Goal: Task Accomplishment & Management: Complete application form

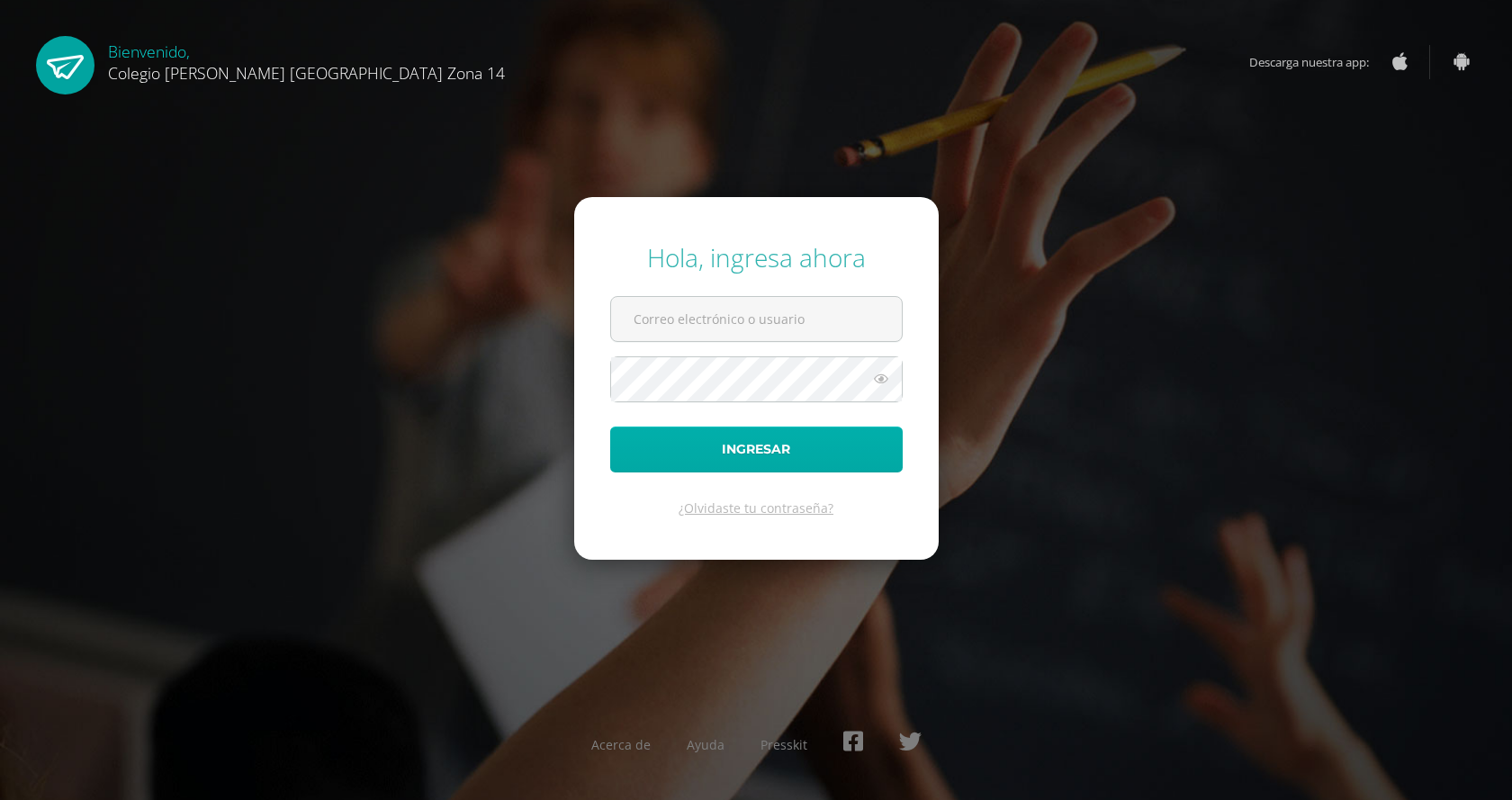
type input "[EMAIL_ADDRESS][DOMAIN_NAME]"
click at [749, 448] on button "Ingresar" at bounding box center [756, 449] width 292 height 46
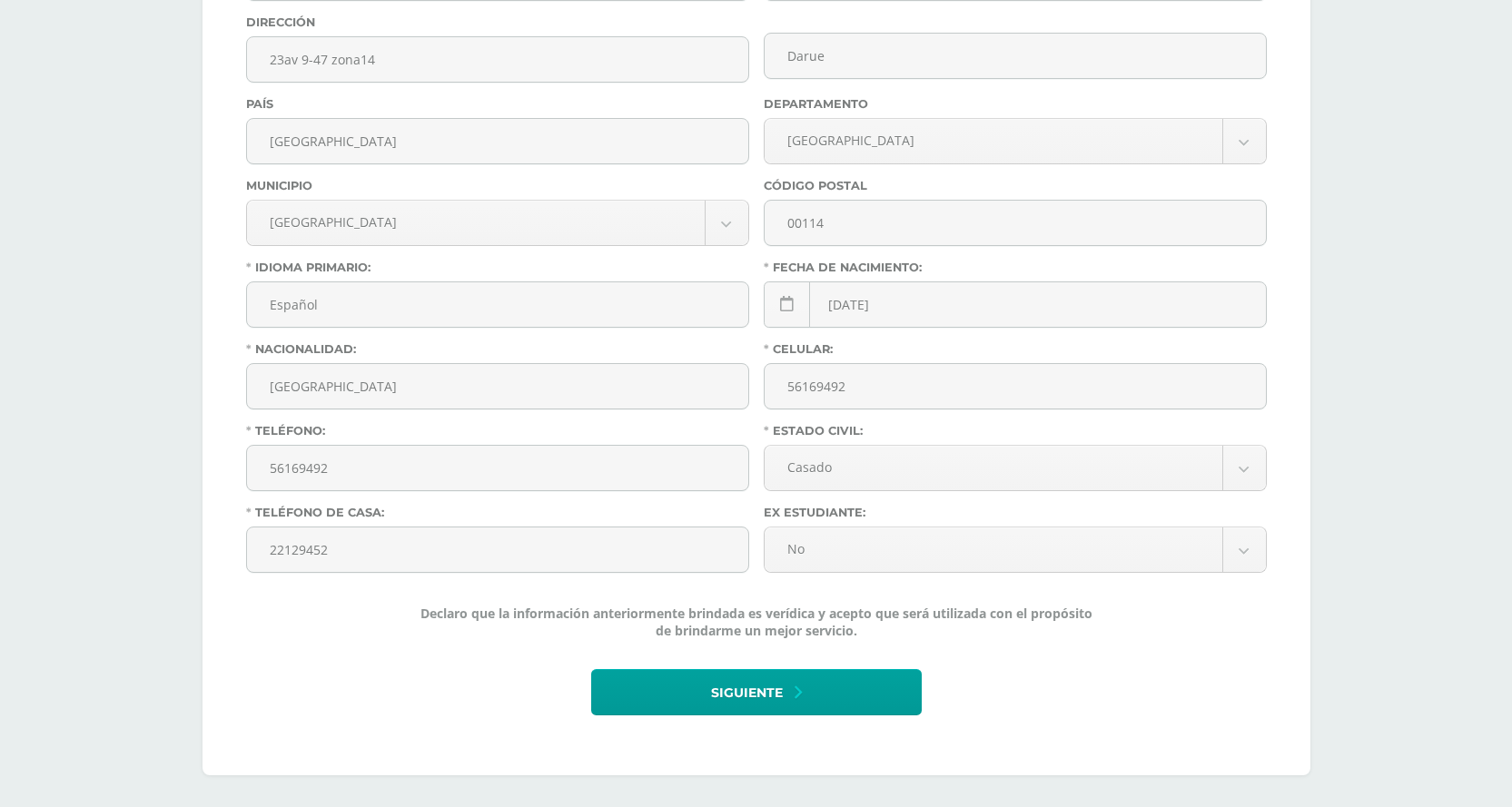
scroll to position [641, 0]
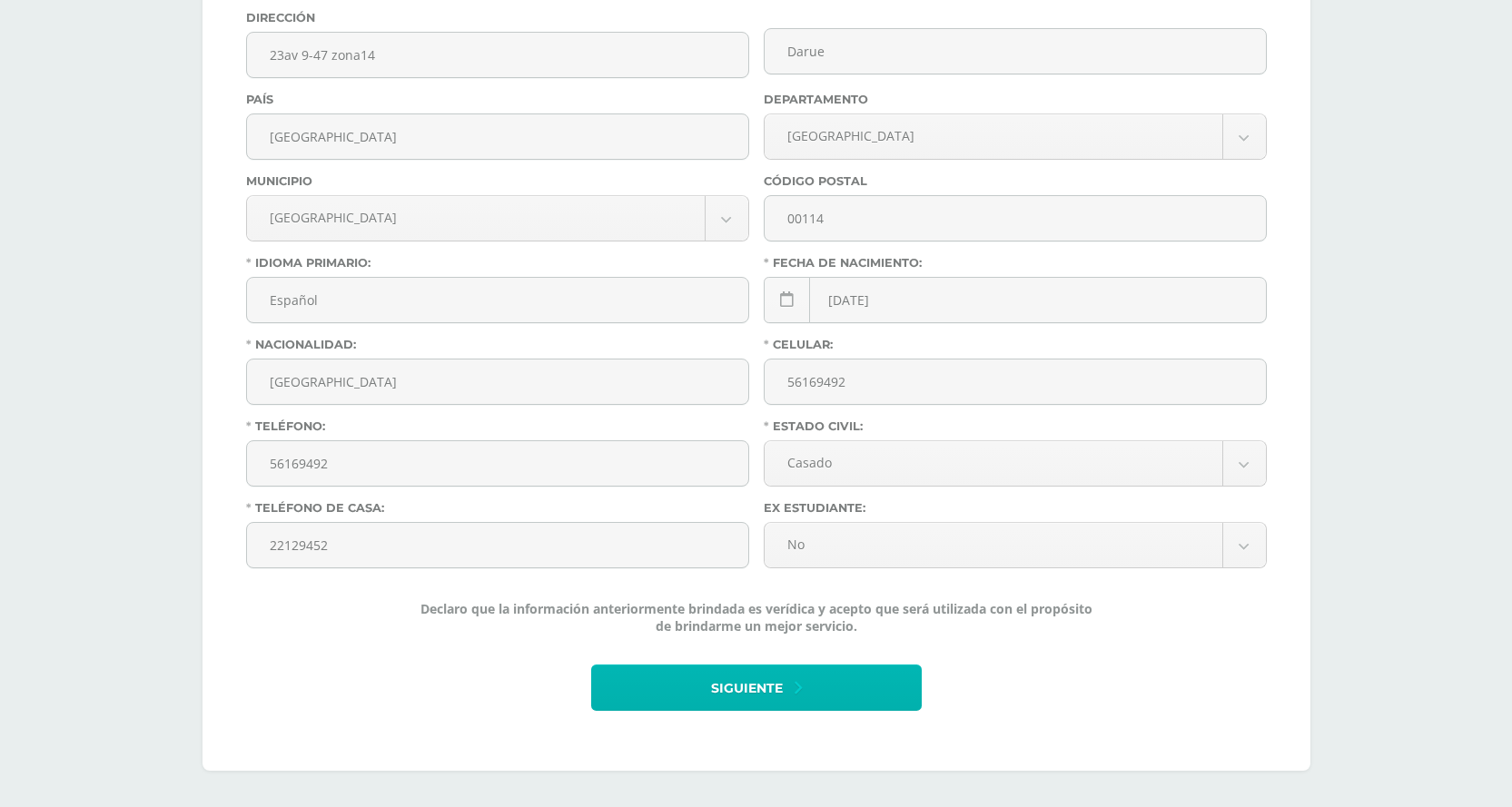
click at [656, 695] on button "Siguiente" at bounding box center [756, 688] width 331 height 46
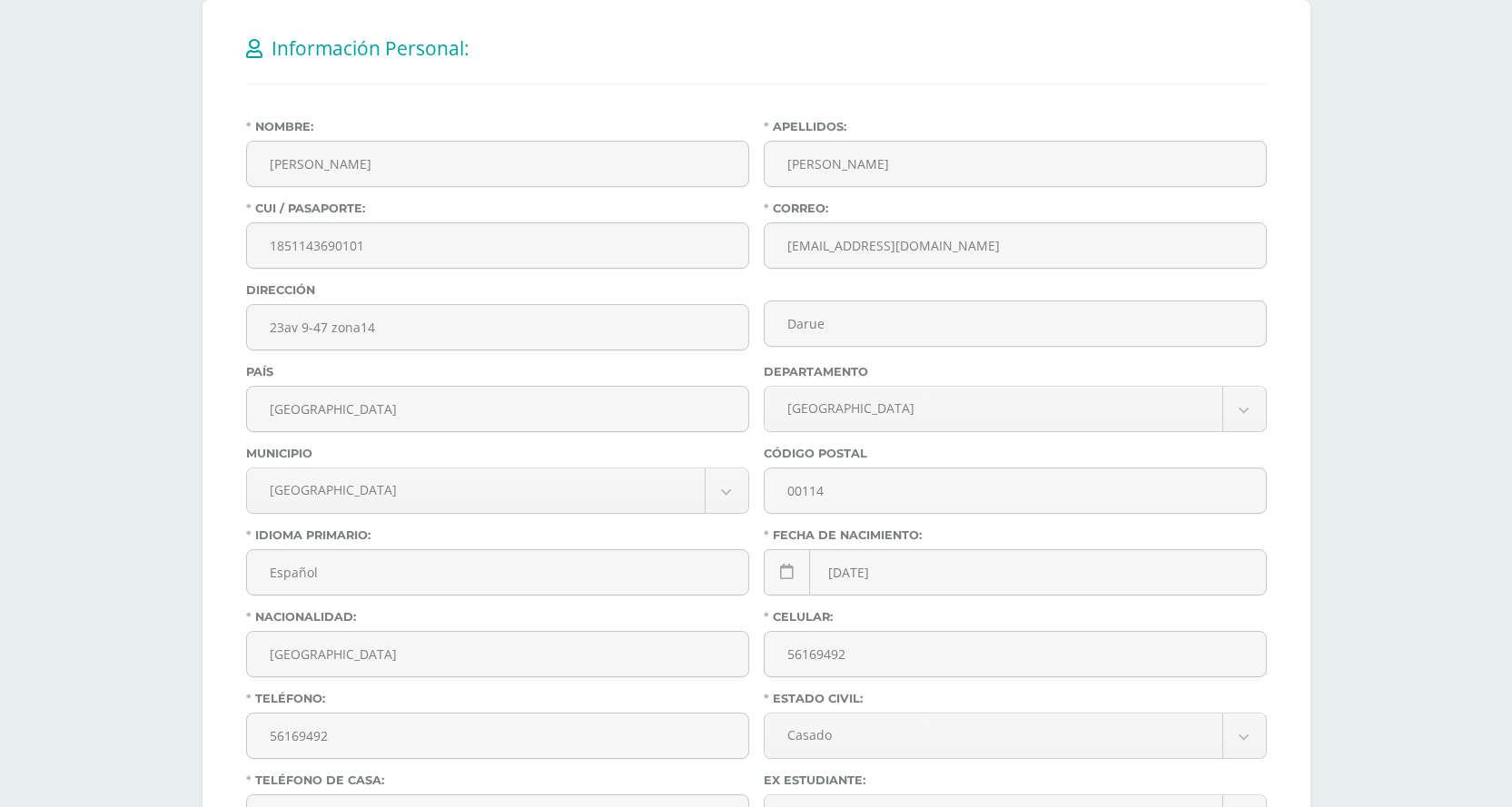
scroll to position [228, 0]
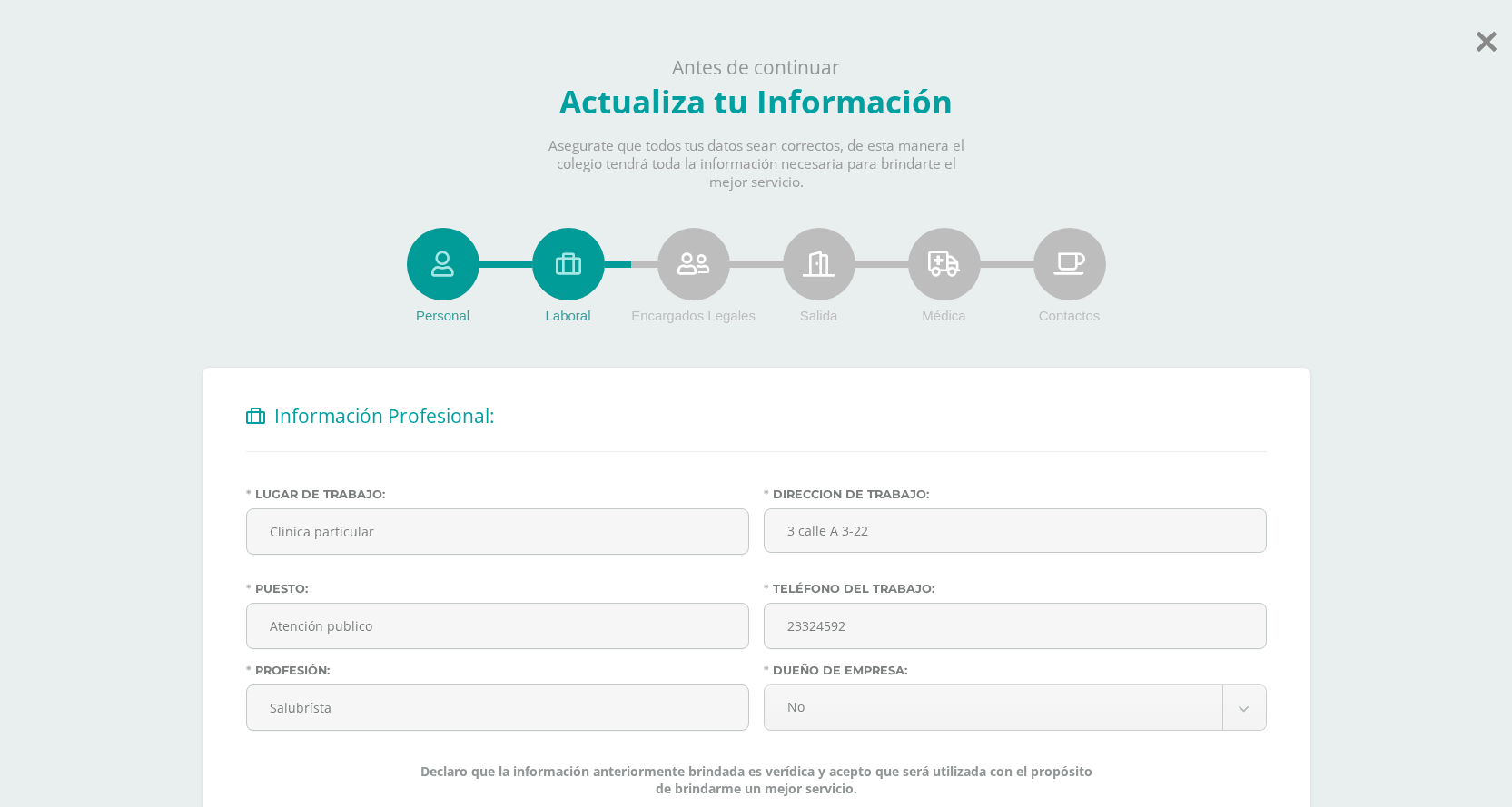
click at [695, 256] on icon at bounding box center [693, 265] width 32 height 26
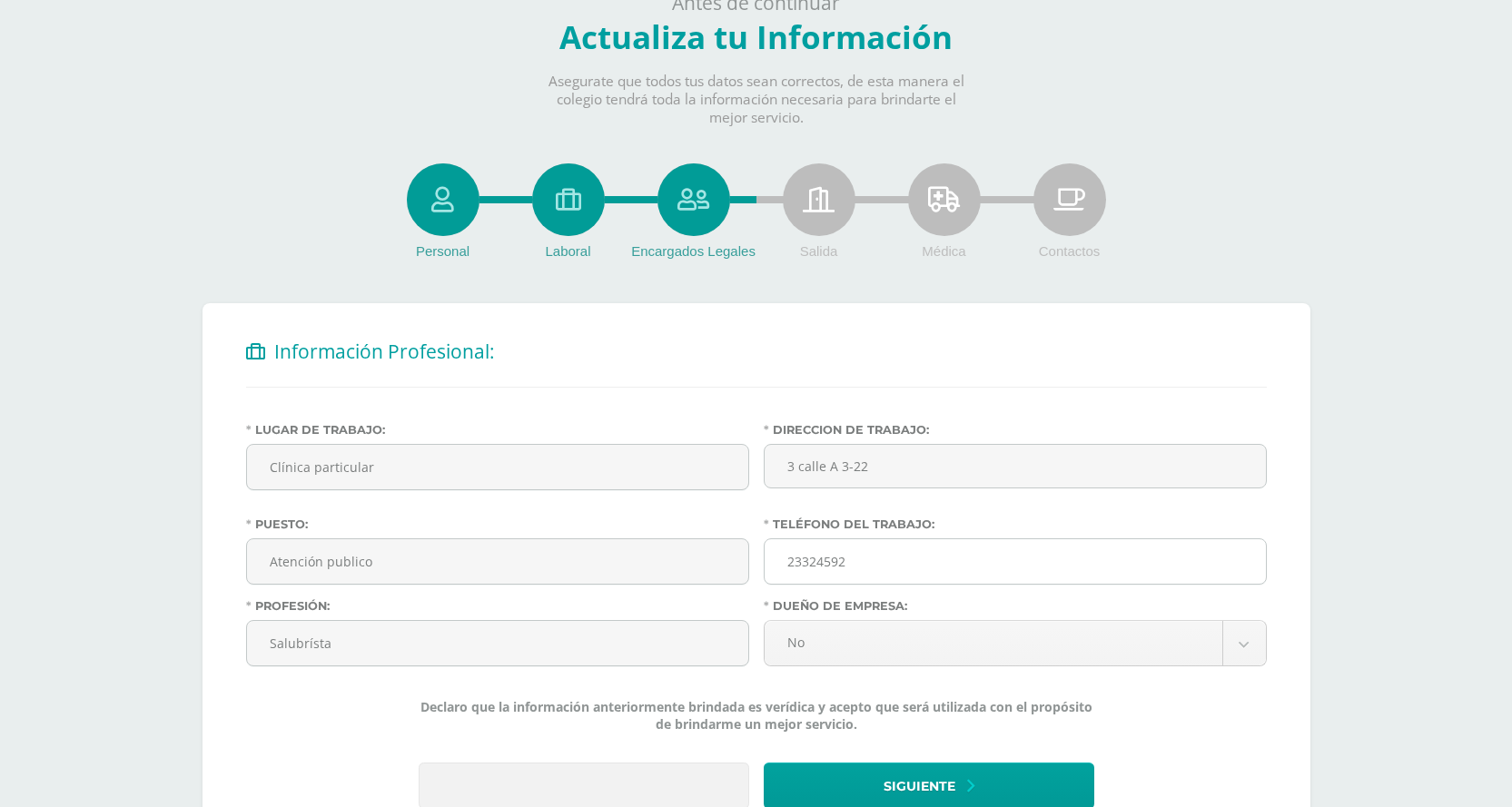
scroll to position [91, 0]
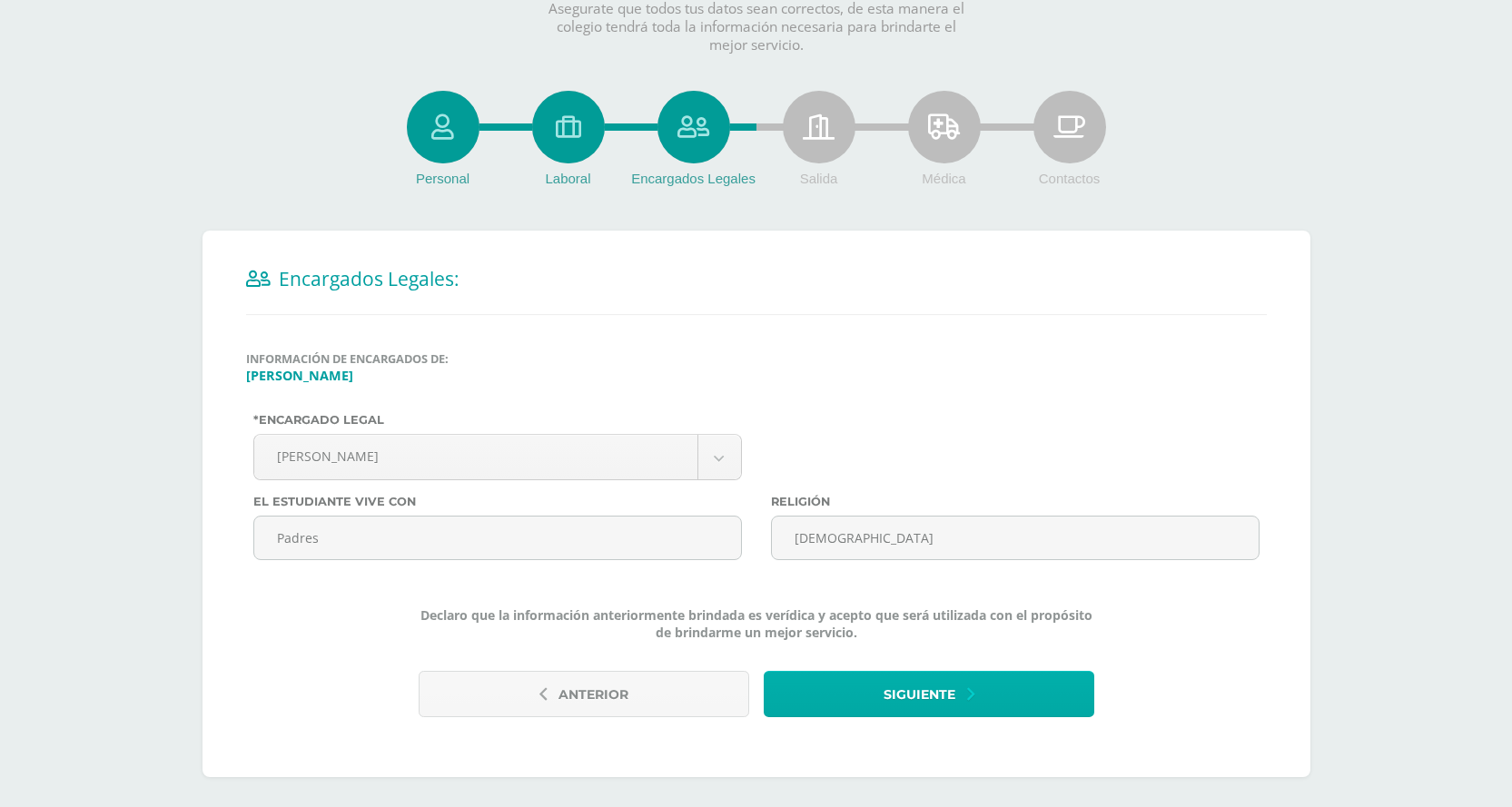
scroll to position [143, 0]
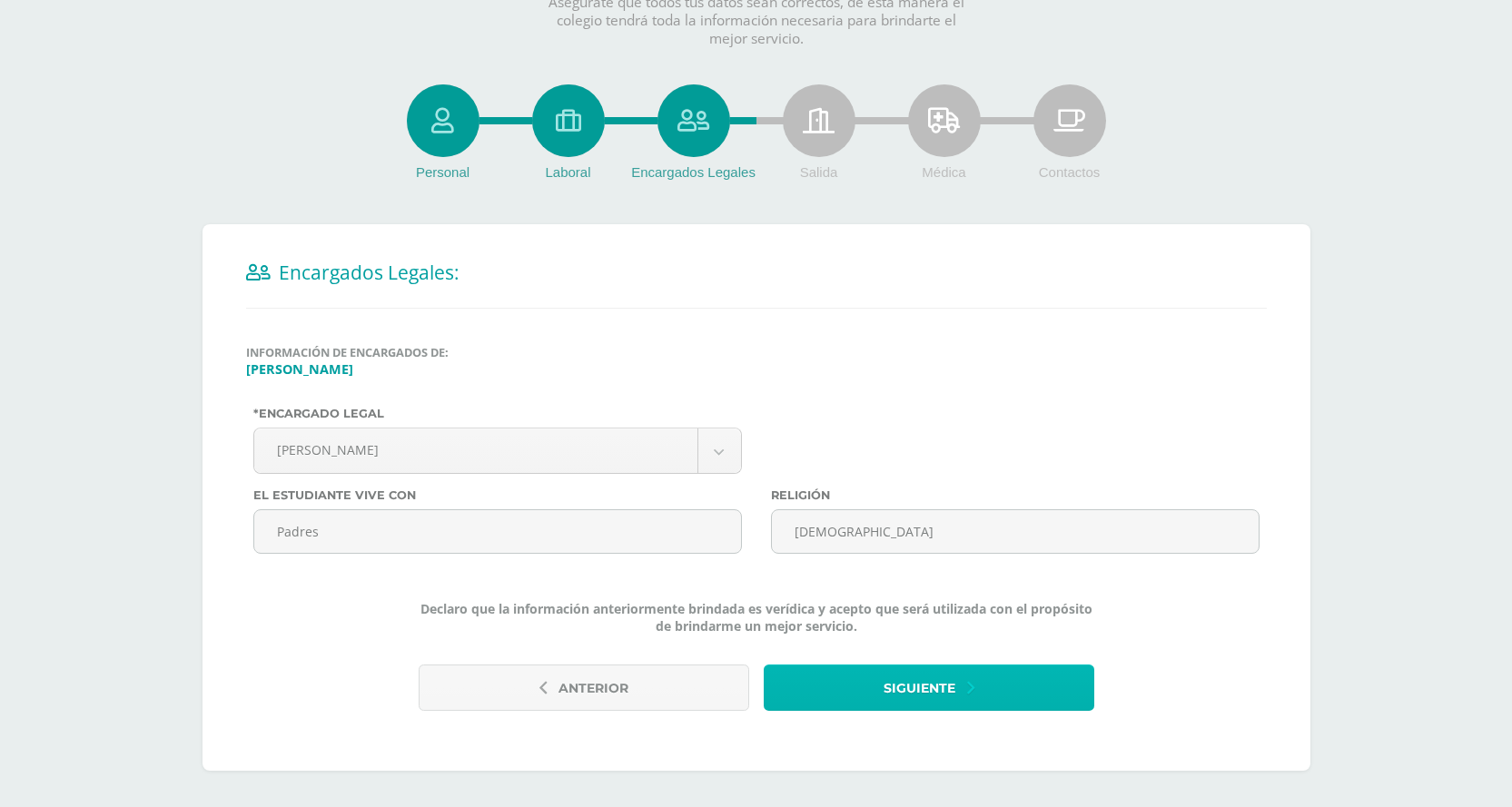
click at [802, 674] on button "Siguiente" at bounding box center [929, 688] width 331 height 46
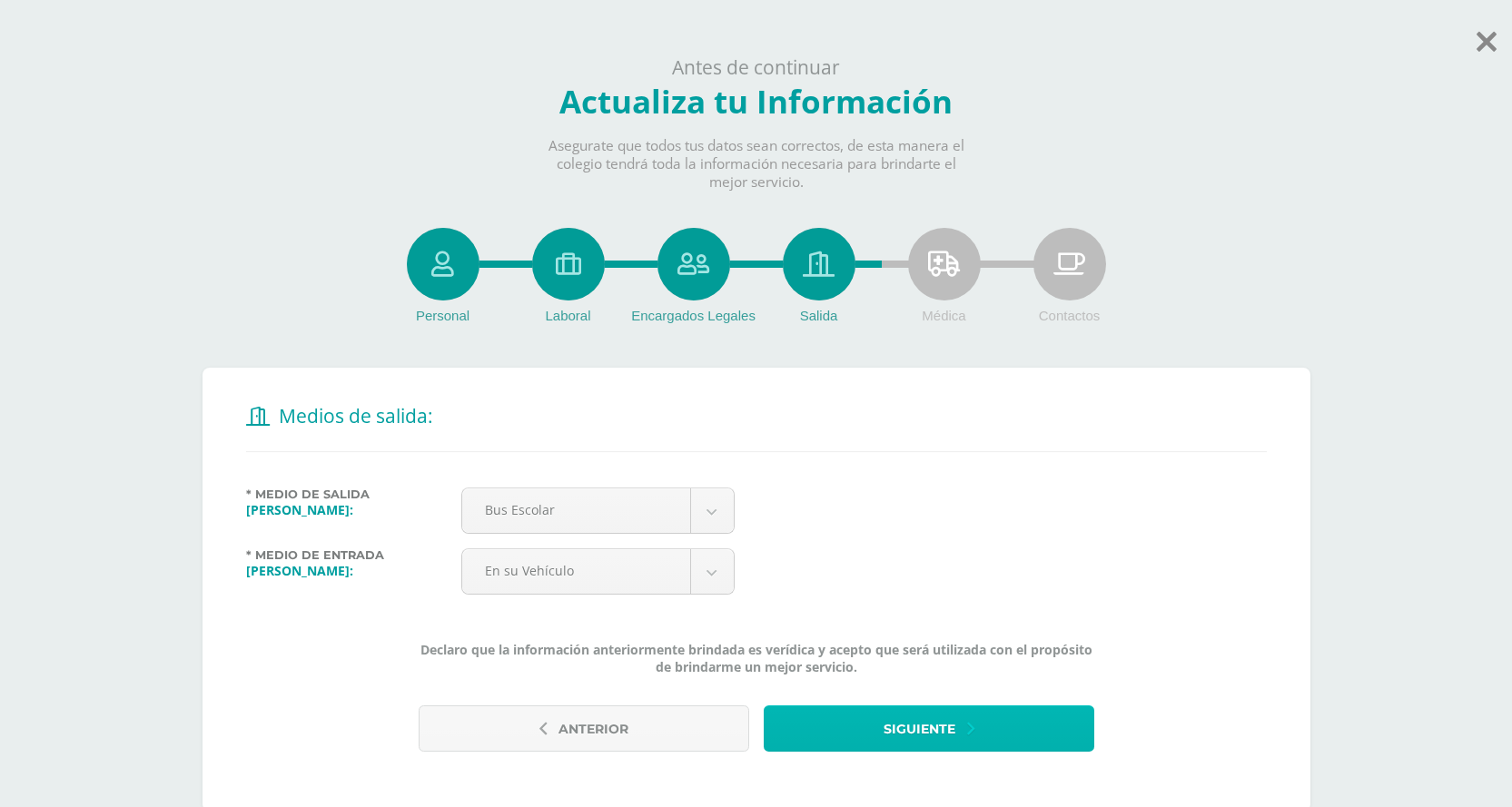
click at [813, 711] on button "Siguiente" at bounding box center [929, 729] width 331 height 46
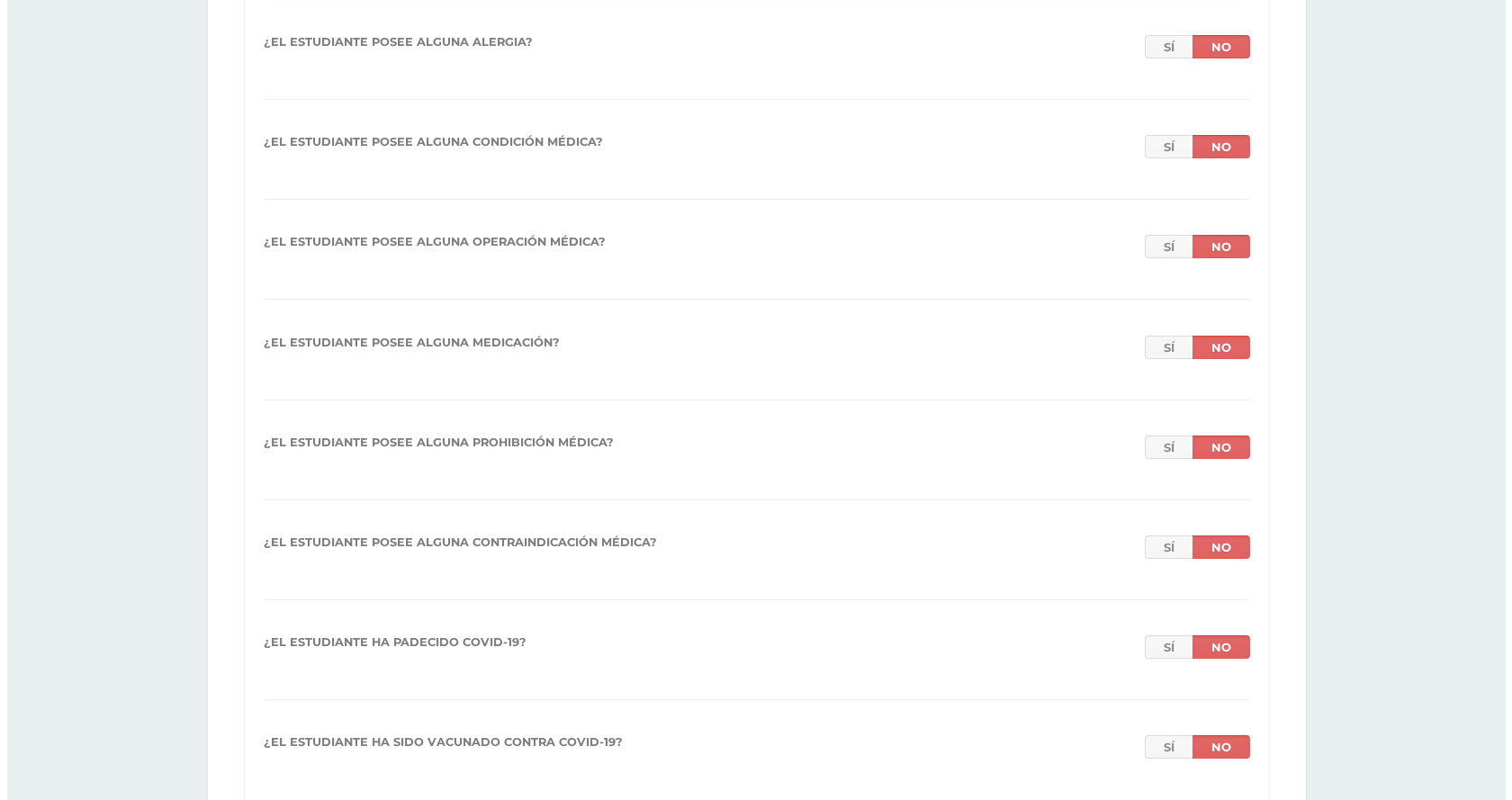
scroll to position [1611, 0]
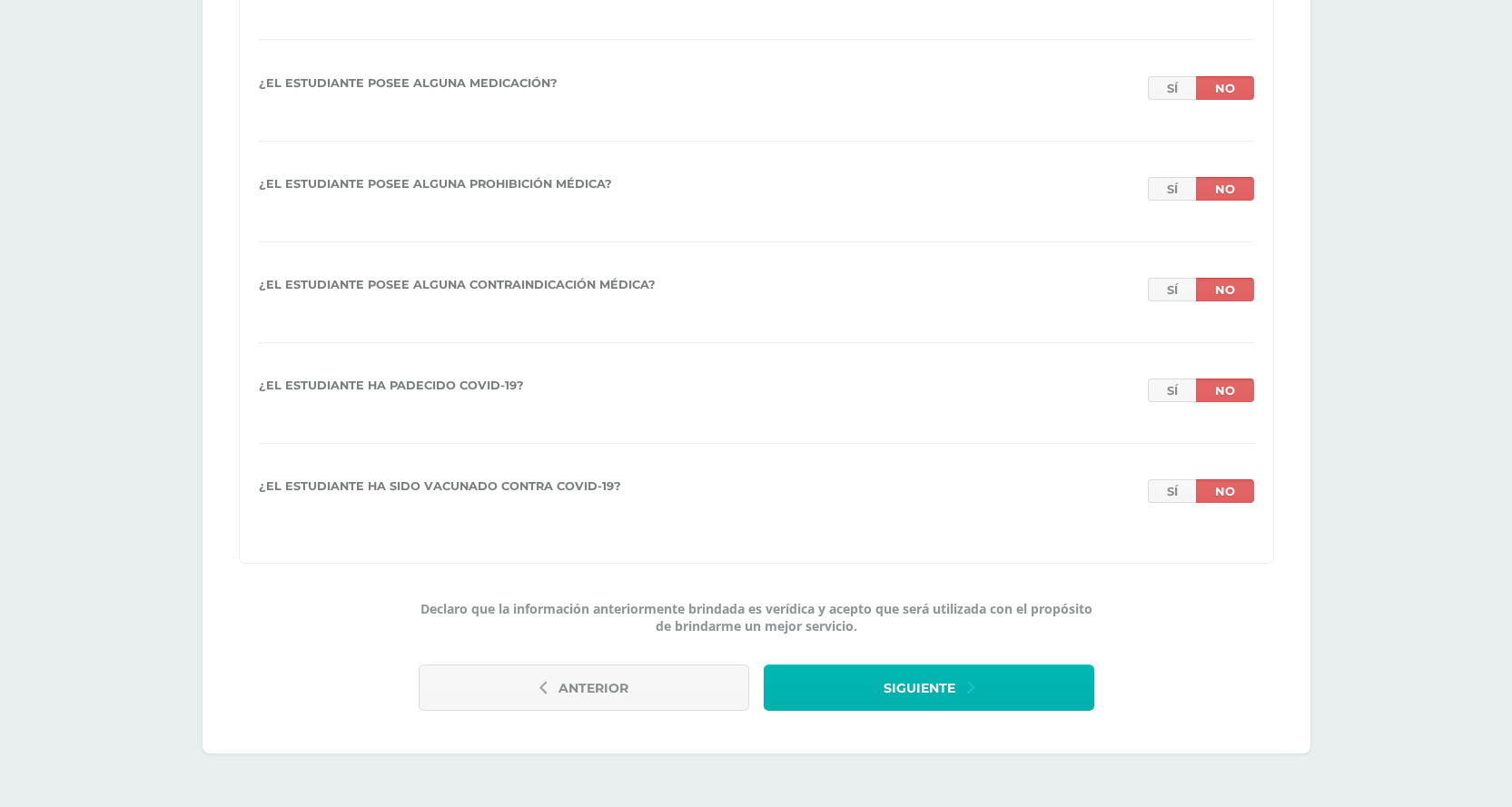
click at [850, 687] on button "Siguiente" at bounding box center [929, 688] width 331 height 46
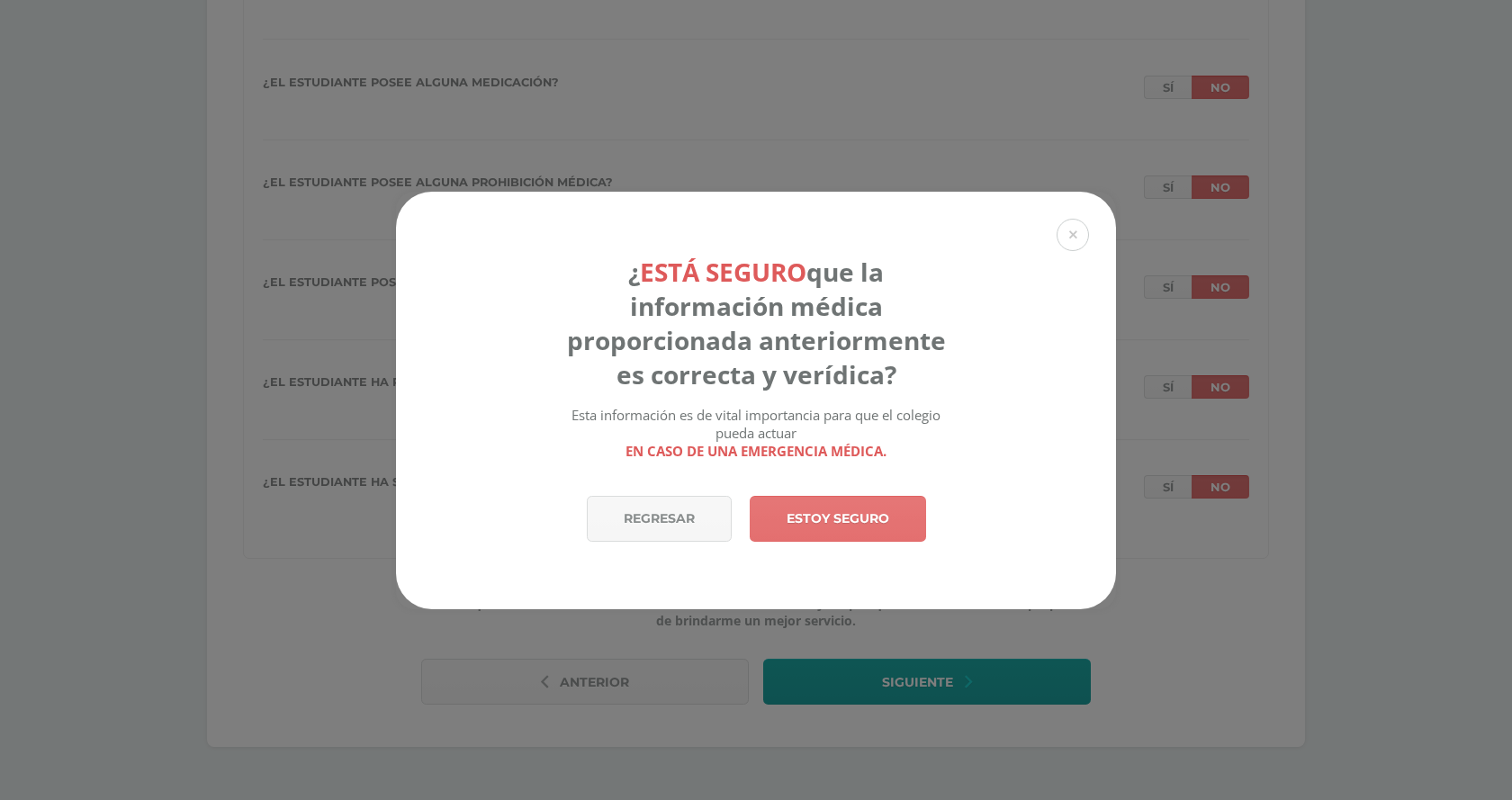
click at [858, 524] on link "Estoy seguro" at bounding box center [838, 518] width 177 height 46
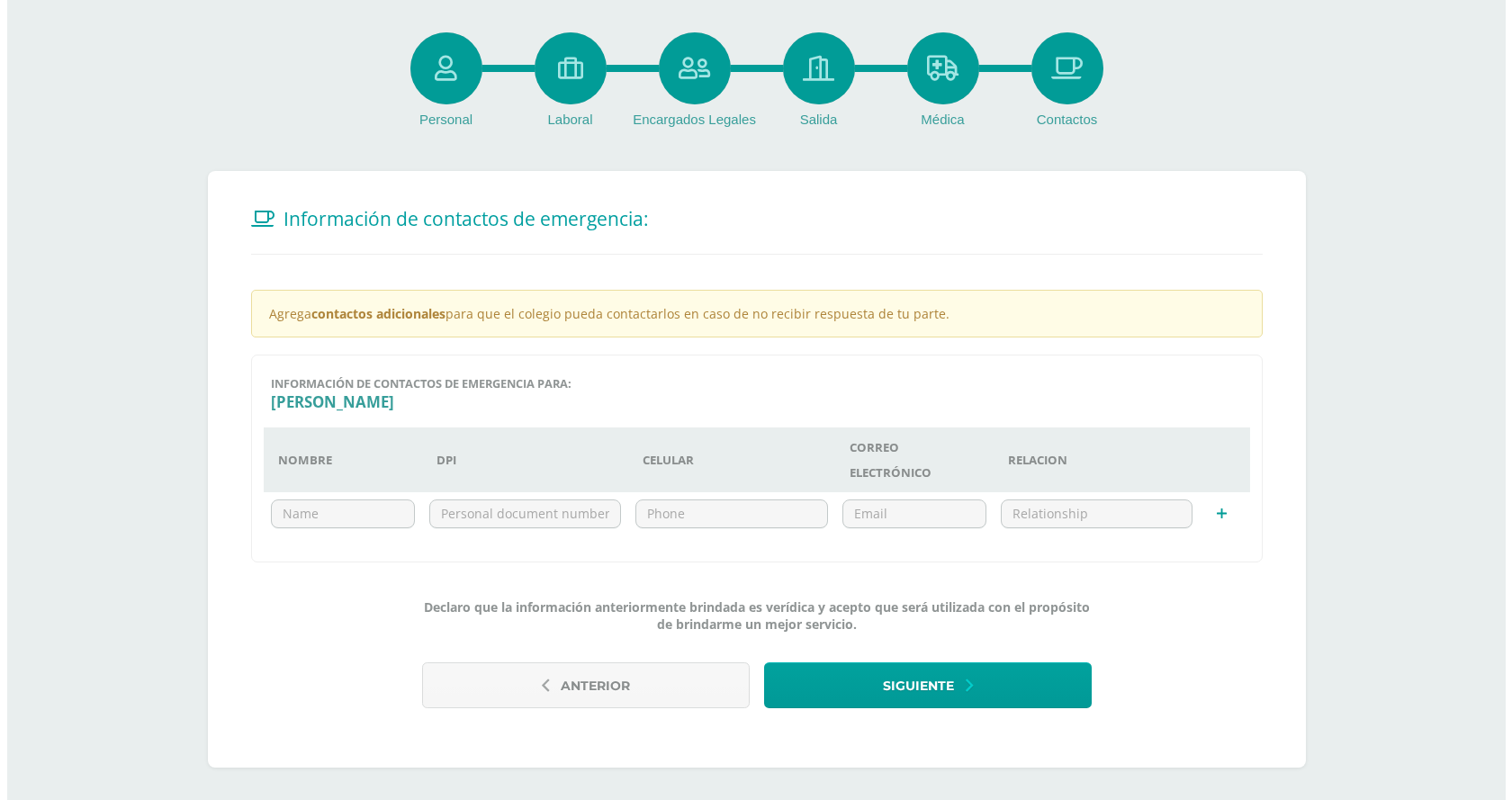
scroll to position [197, 0]
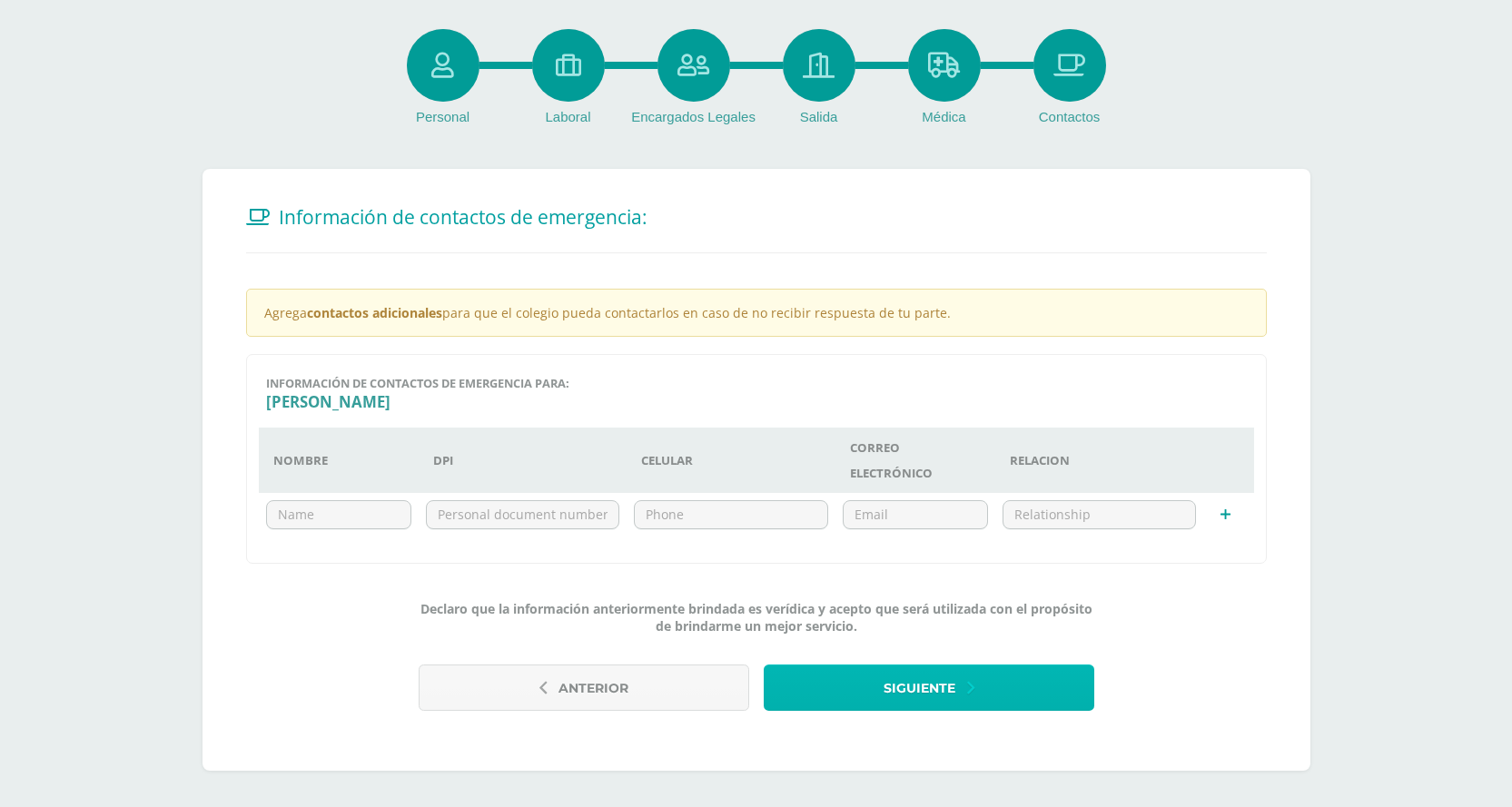
click at [853, 692] on button "Siguiente" at bounding box center [929, 688] width 331 height 46
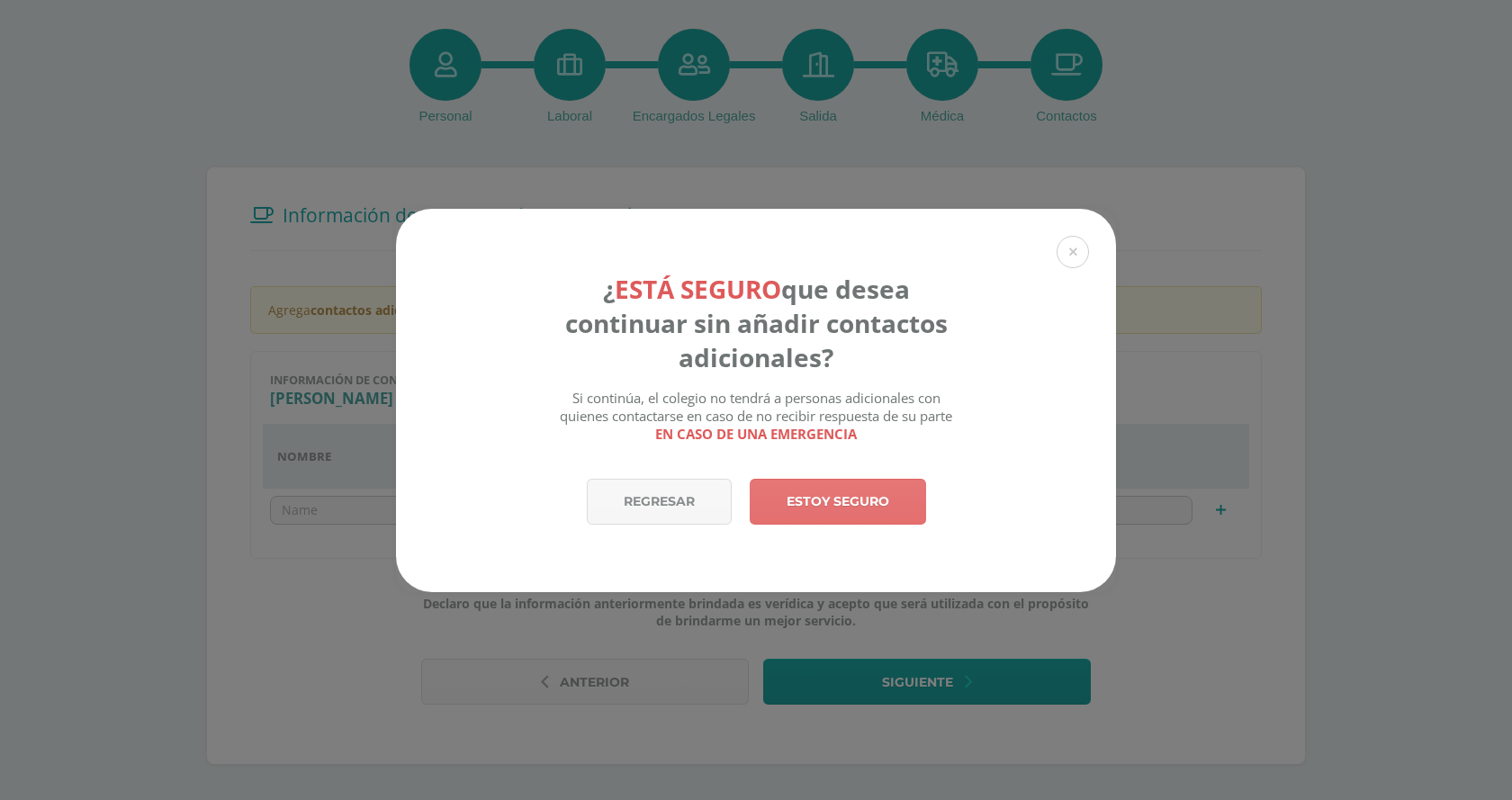
click at [853, 510] on link "Estoy seguro" at bounding box center [838, 502] width 177 height 46
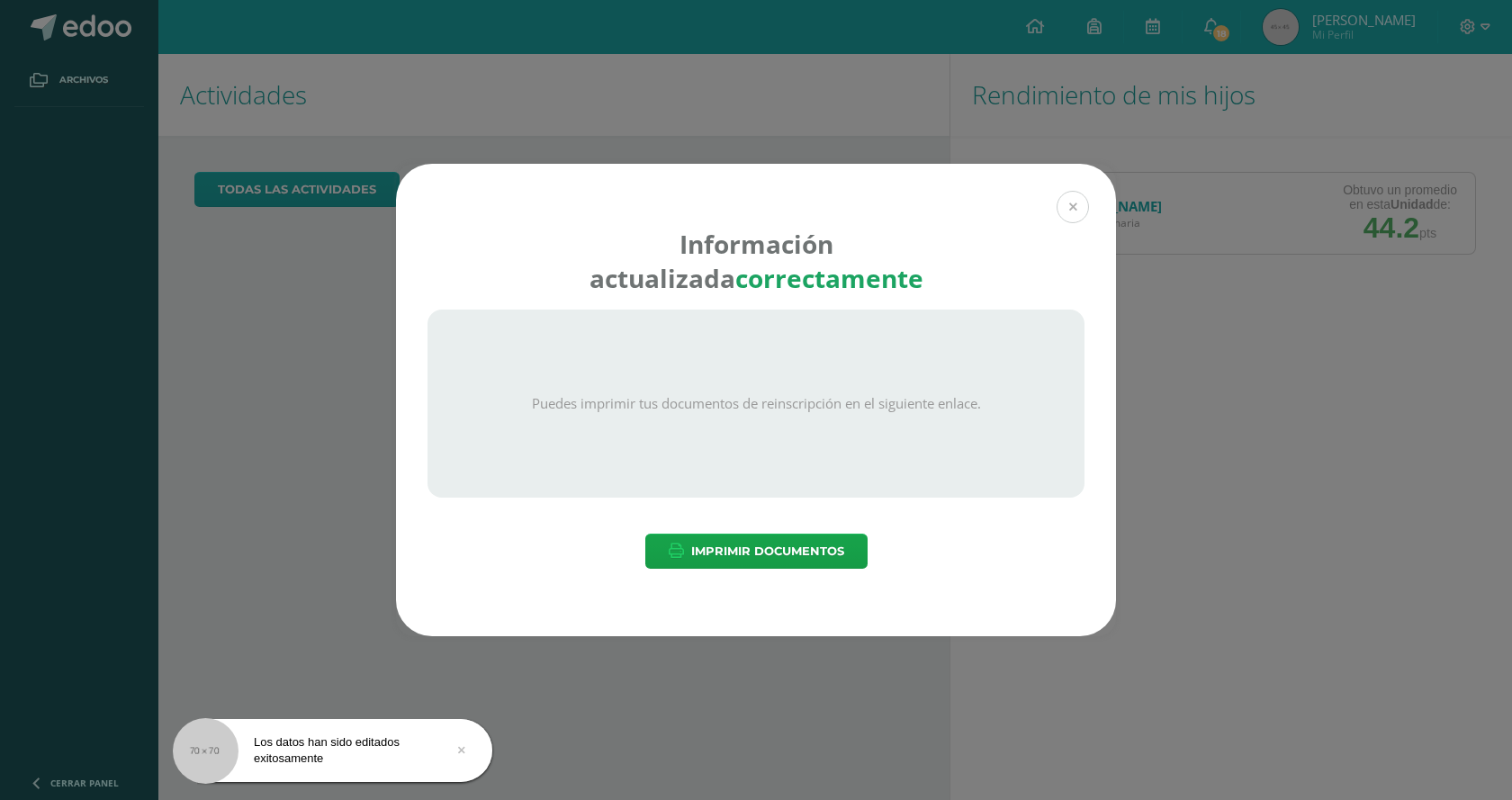
click at [1073, 207] on button at bounding box center [1073, 207] width 33 height 33
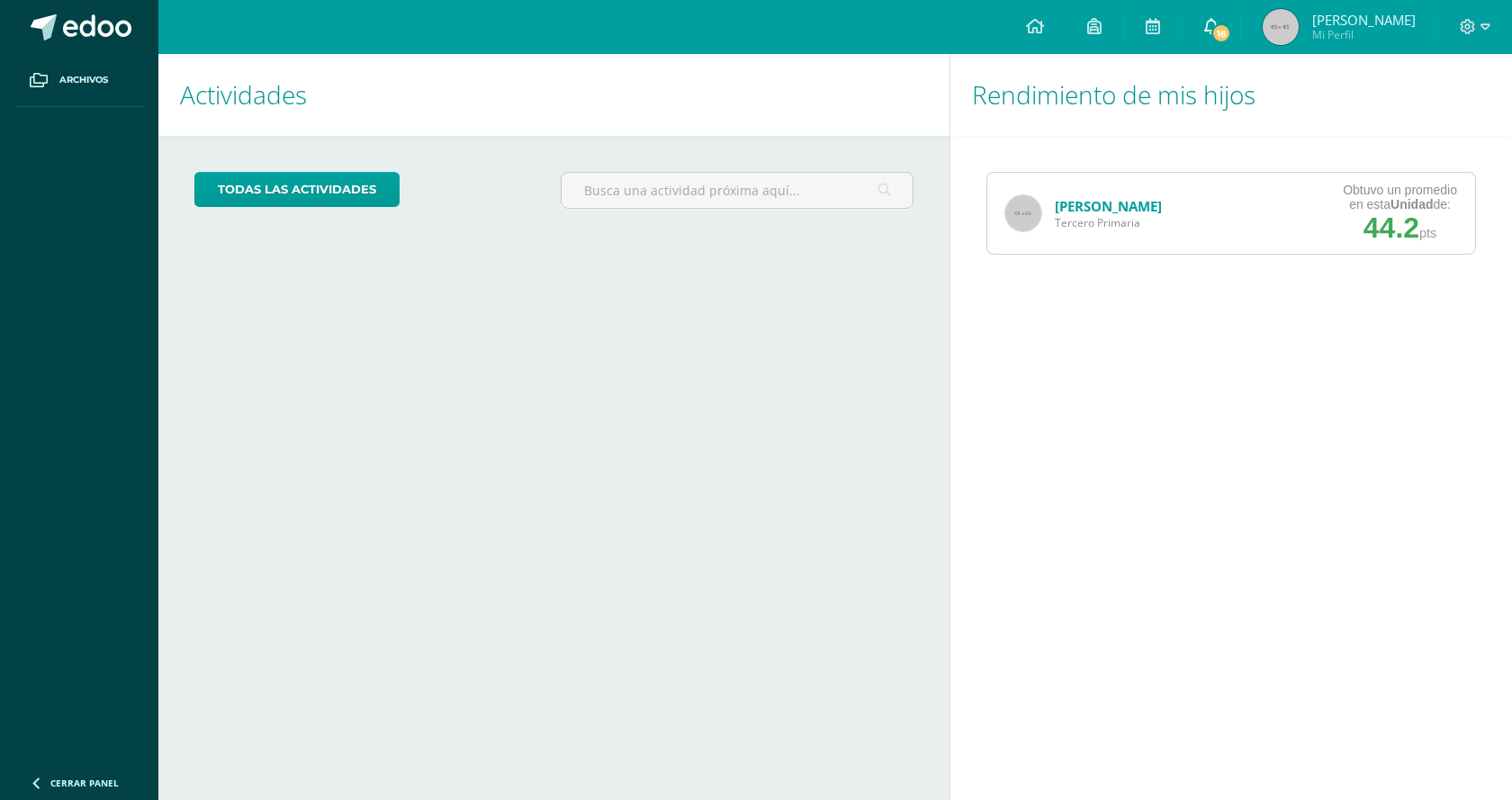
click at [1212, 30] on span "18" at bounding box center [1221, 34] width 20 height 20
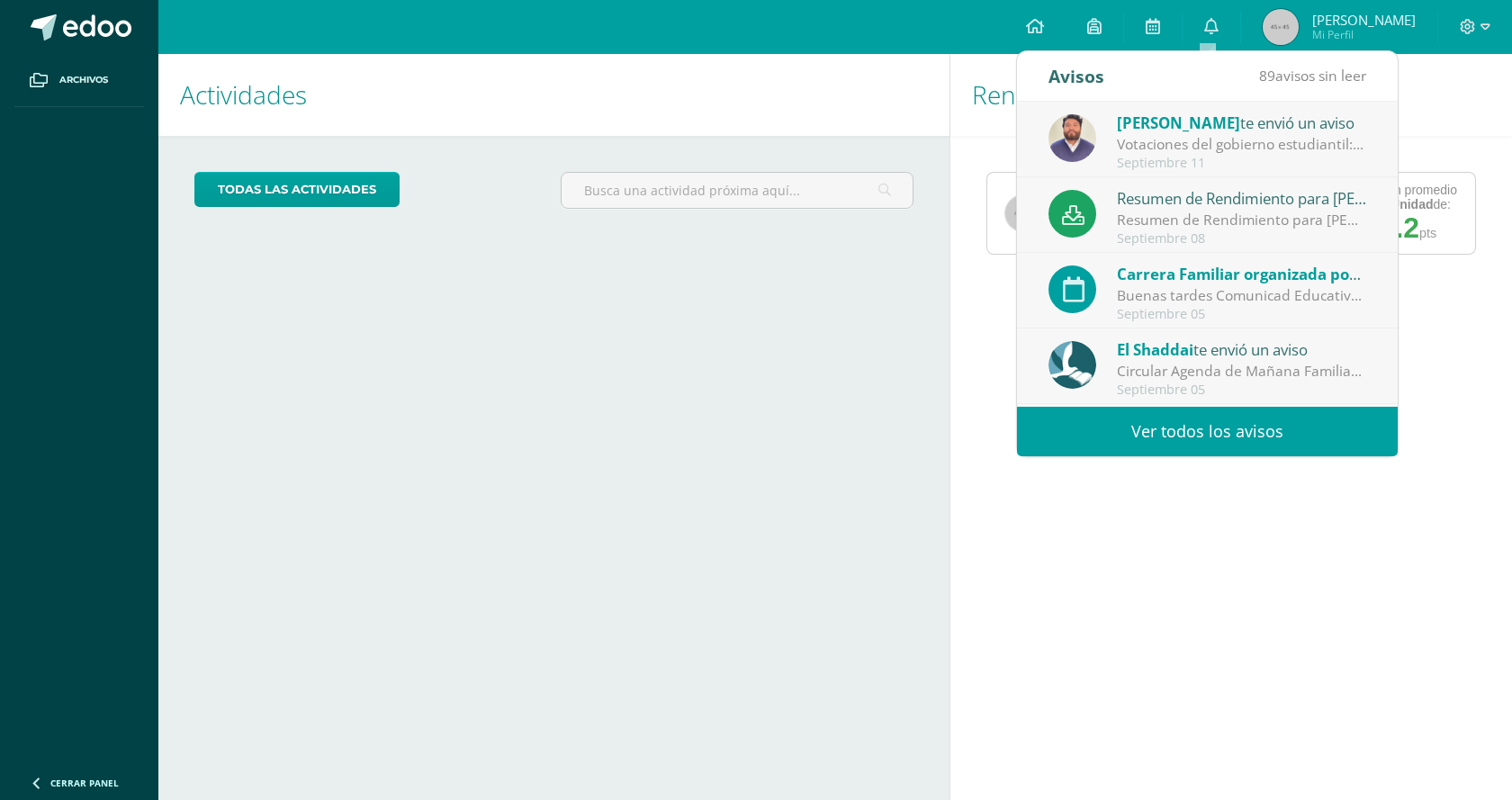
click at [1113, 433] on link "Ver todos los avisos" at bounding box center [1208, 432] width 381 height 49
click at [1096, 413] on link "Ver todos los avisos" at bounding box center [1208, 432] width 381 height 49
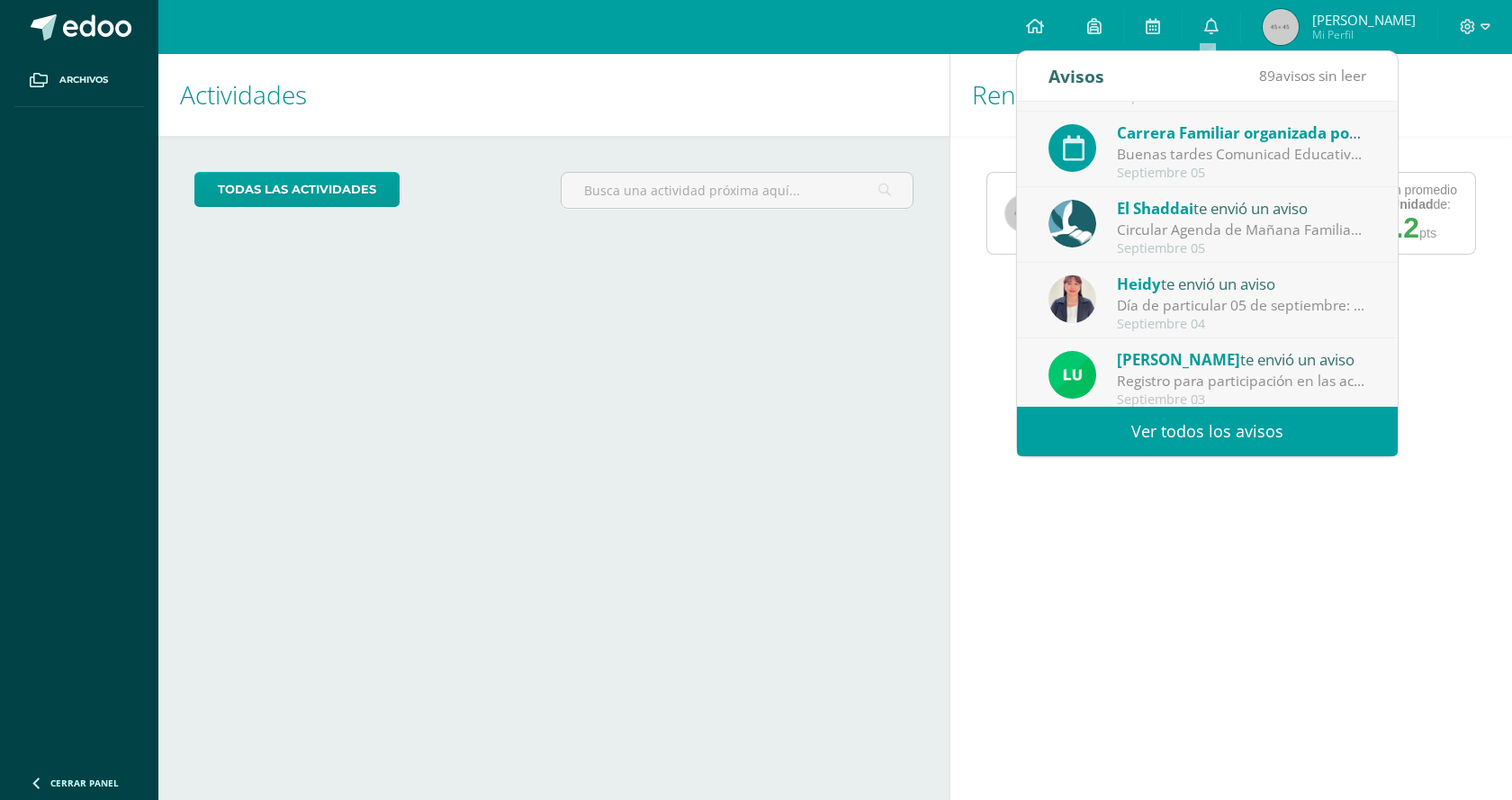
scroll to position [300, 0]
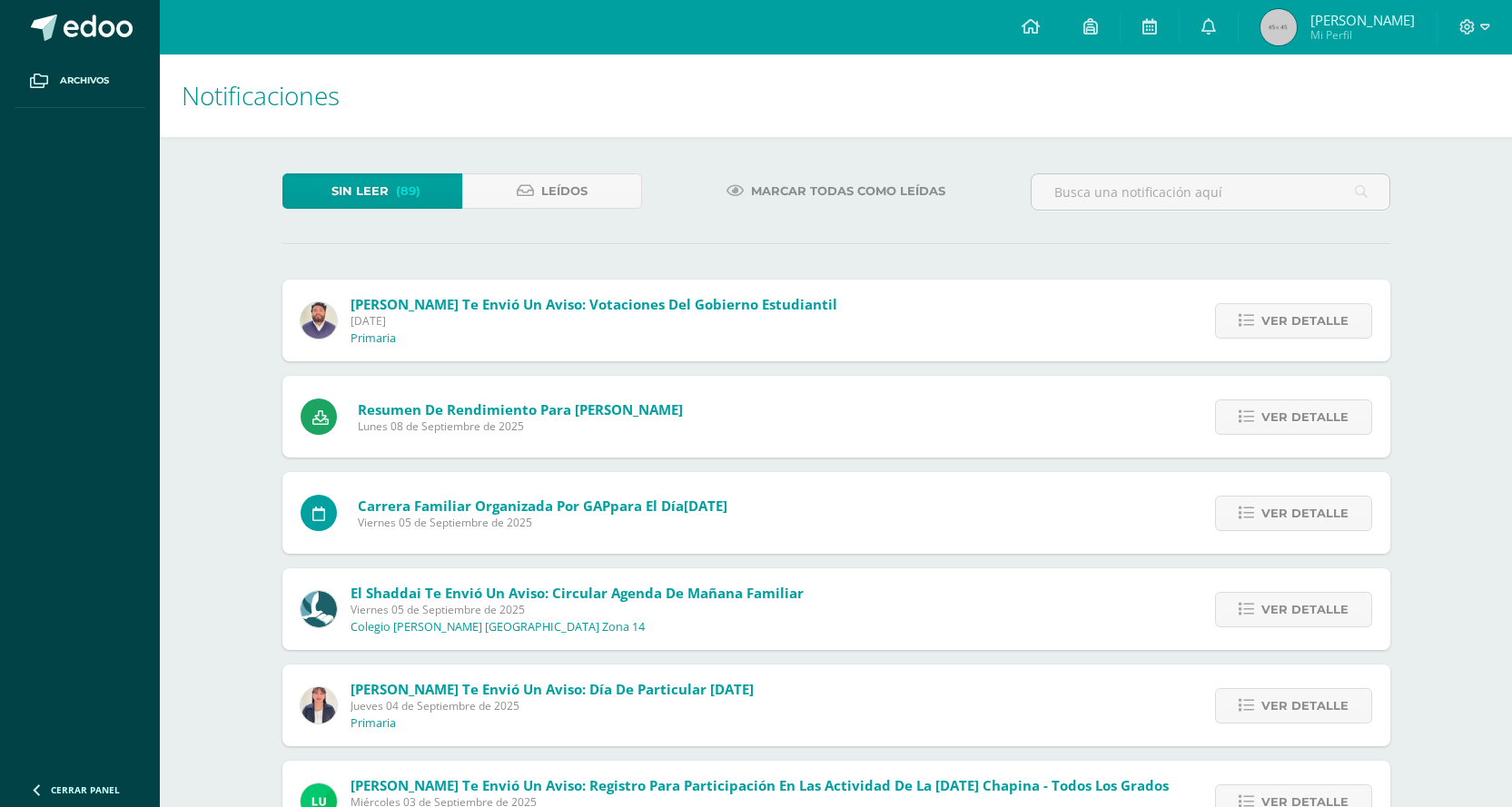
click at [1129, 424] on div "Resumen de Rendimiento para [PERSON_NAME] [DATE] Ver detalle Descarga el Resume…" at bounding box center [836, 416] width 1108 height 82
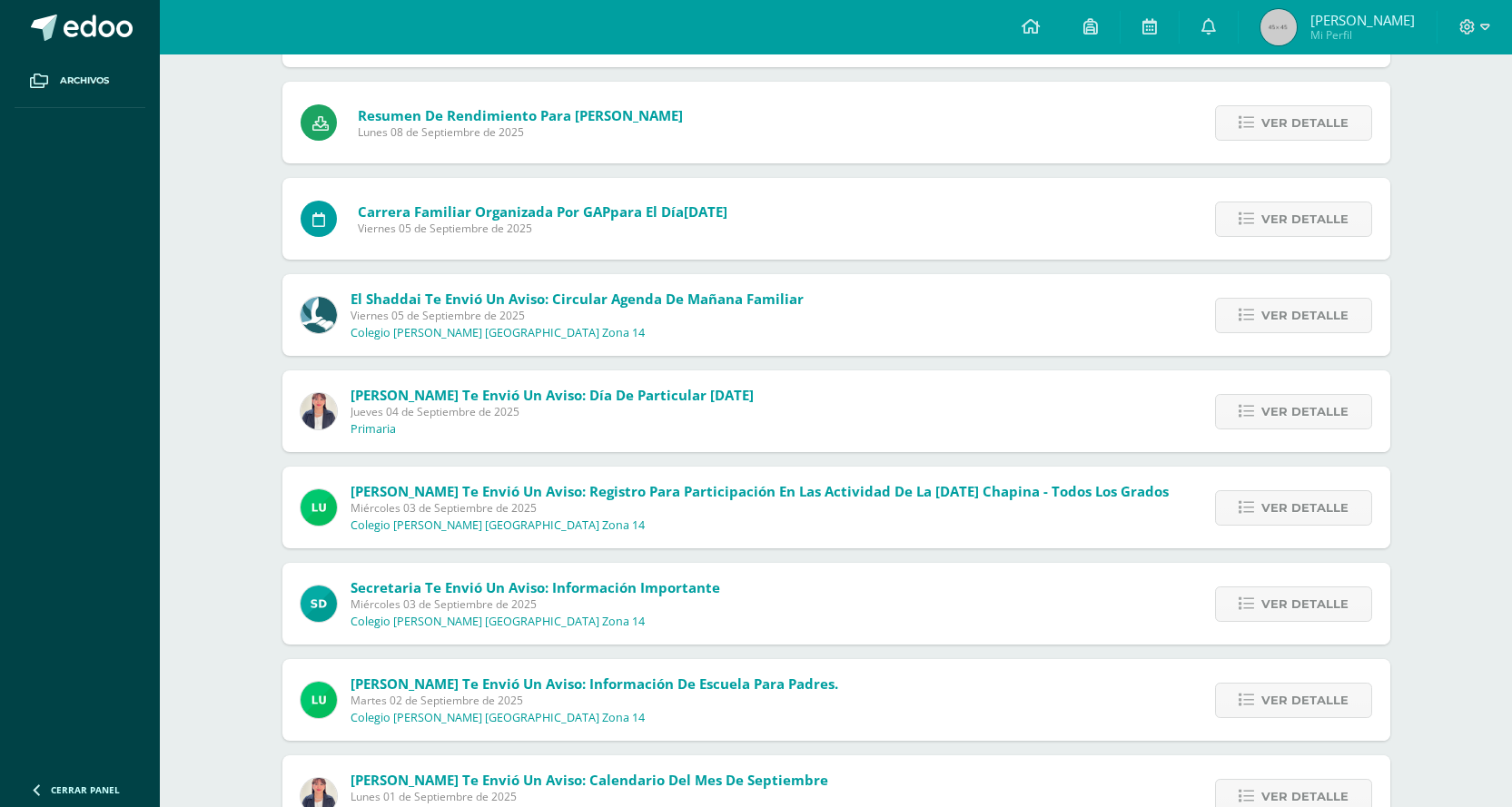
scroll to position [517, 0]
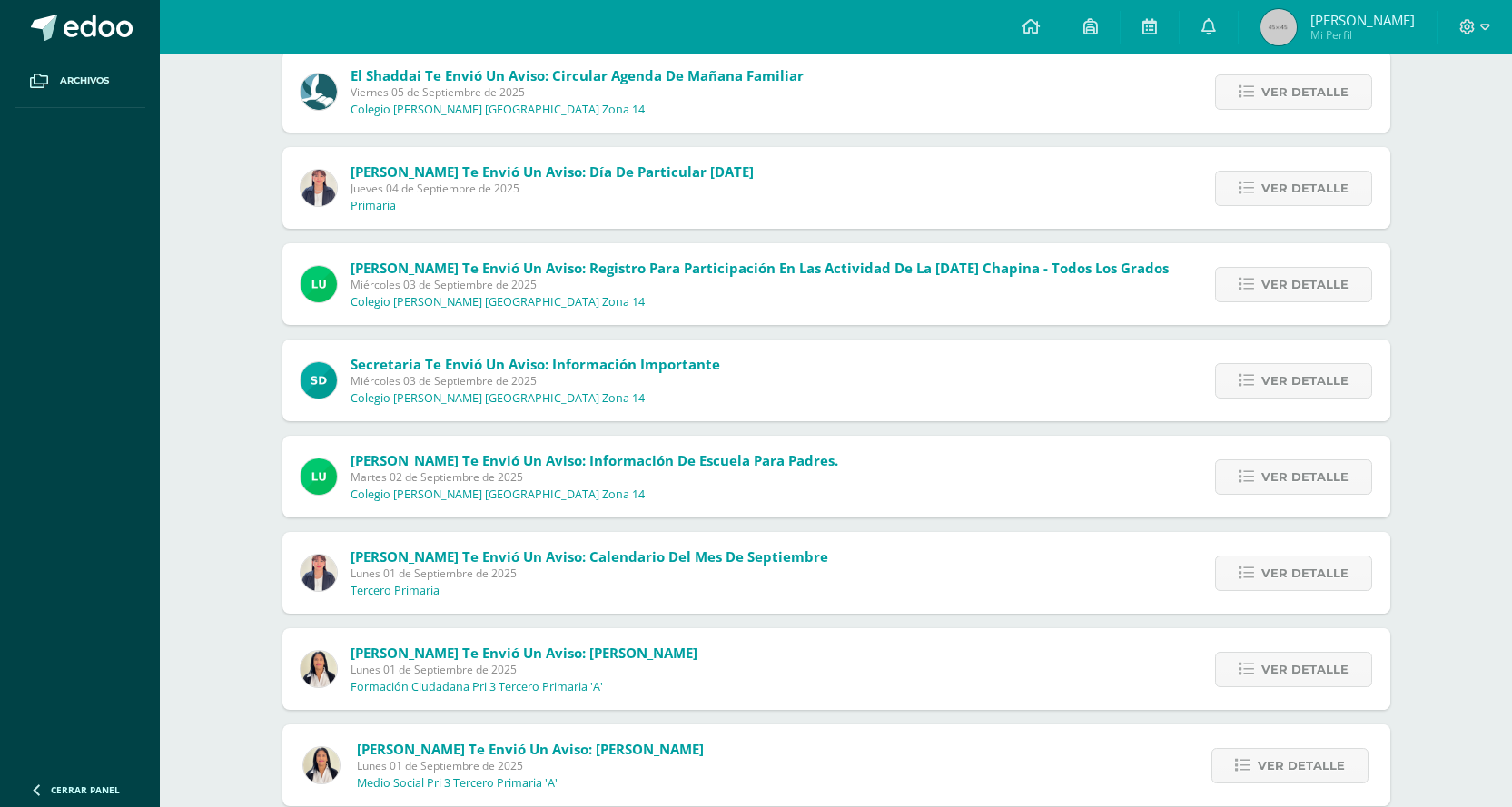
click at [801, 636] on div "[PERSON_NAME] te envió un aviso: [PERSON_NAME] [DATE] Formación Ciudadana Pri 3…" at bounding box center [836, 669] width 1108 height 82
click at [1276, 668] on span "Ver detalle" at bounding box center [1305, 670] width 87 height 34
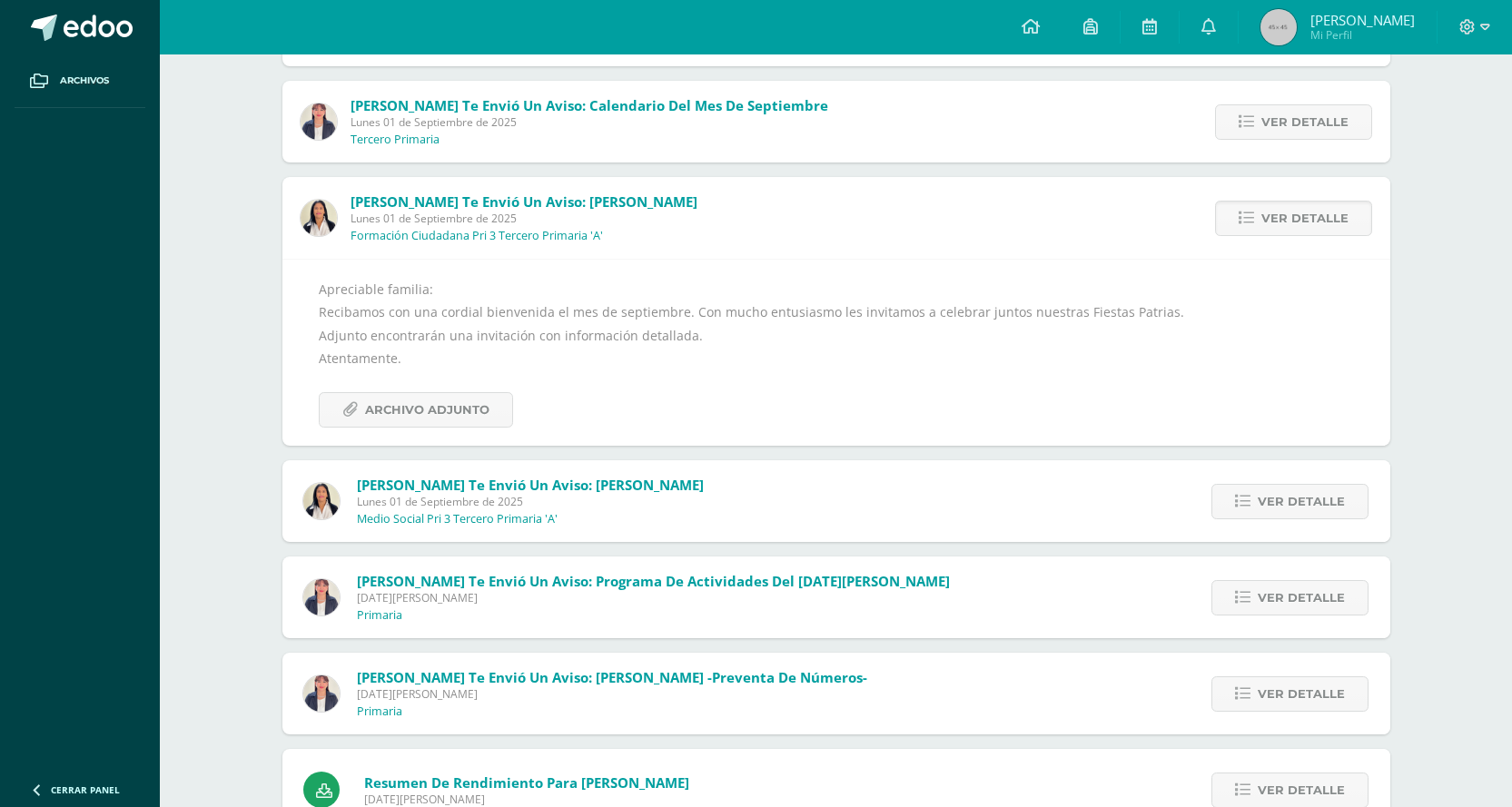
scroll to position [966, 0]
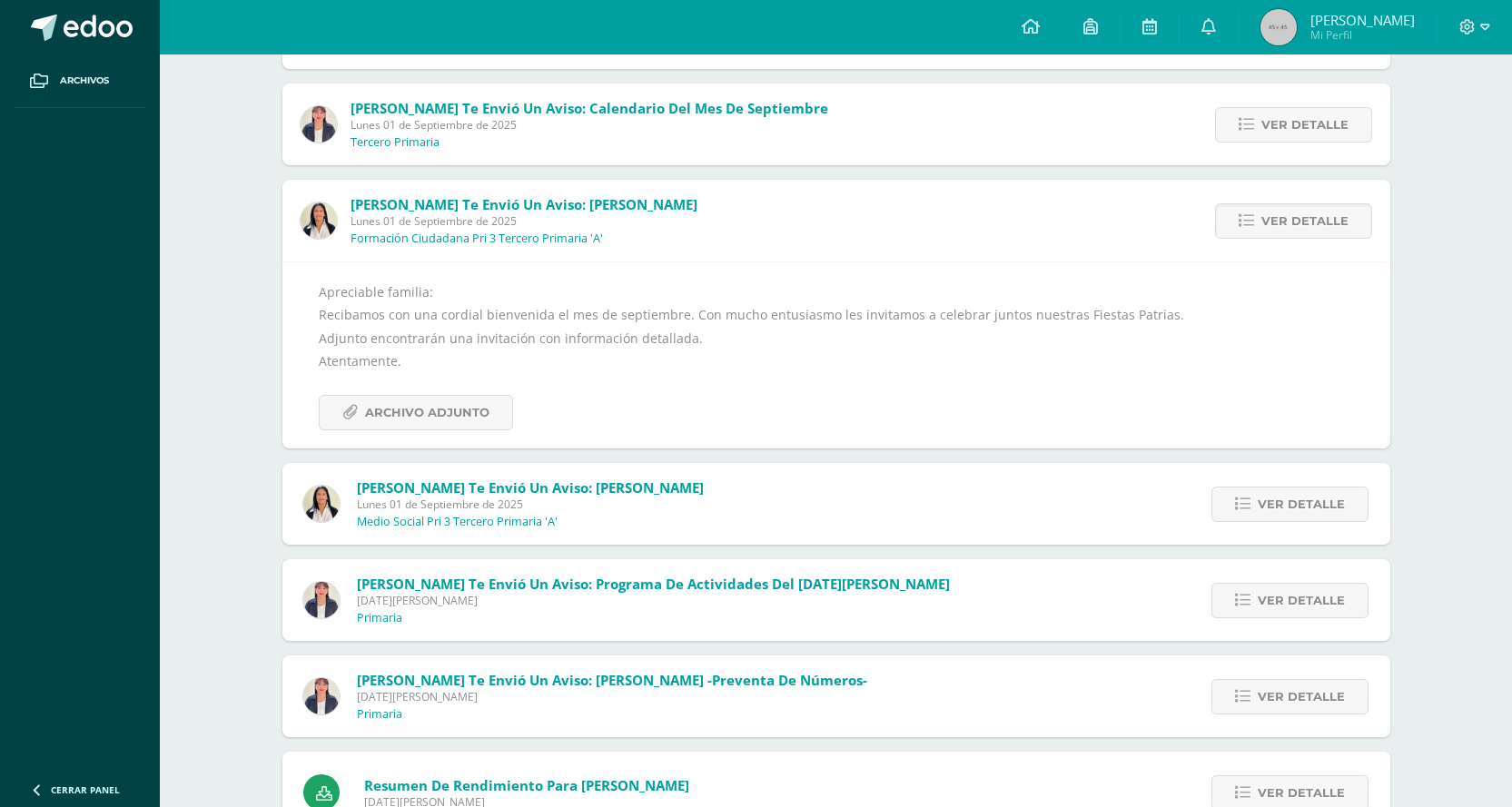
click at [440, 504] on span "Lunes 01 de Septiembre de 2025" at bounding box center [529, 505] width 347 height 16
click at [1322, 500] on span "Ver detalle" at bounding box center [1302, 505] width 87 height 34
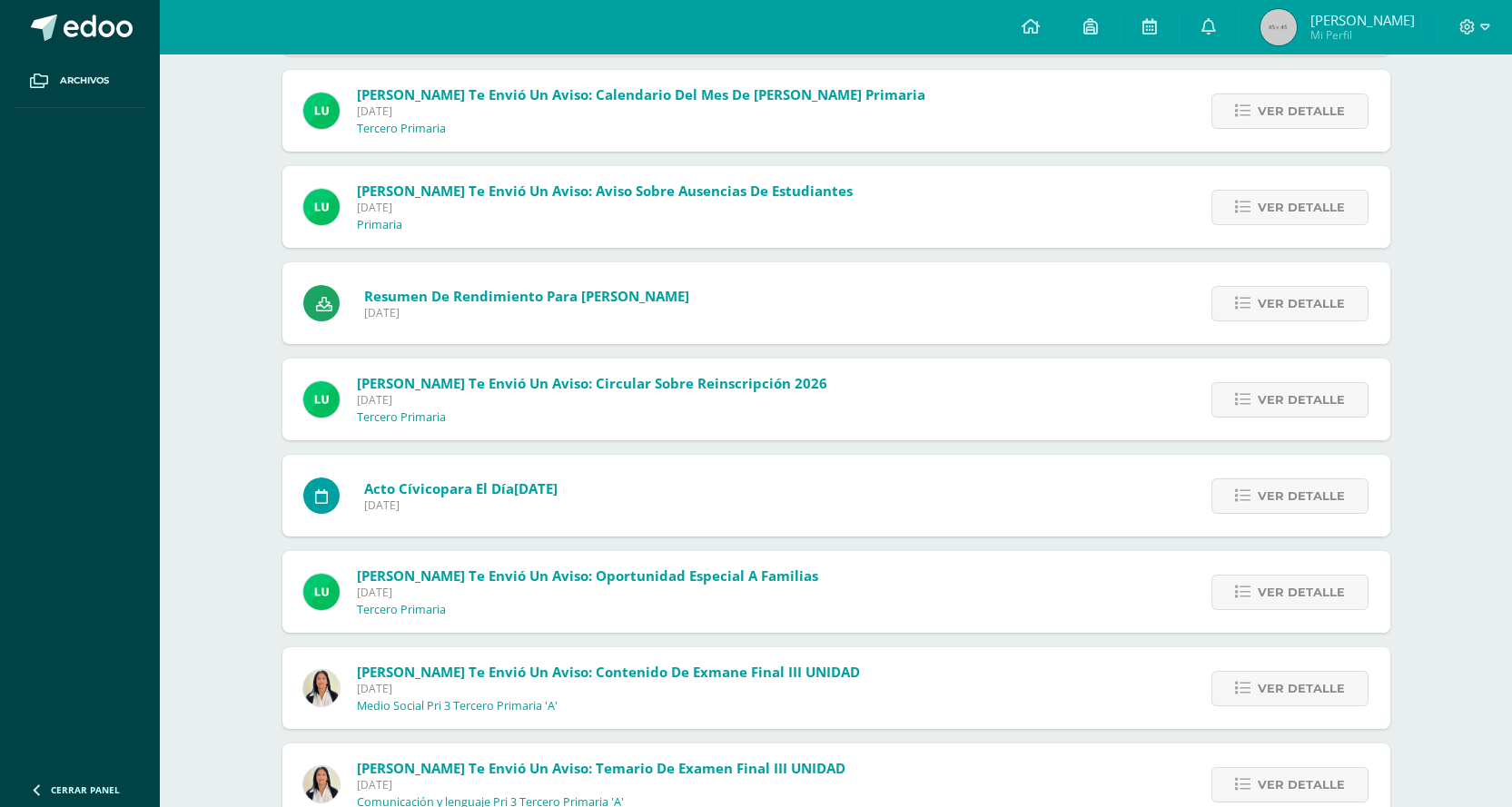
scroll to position [3179, 0]
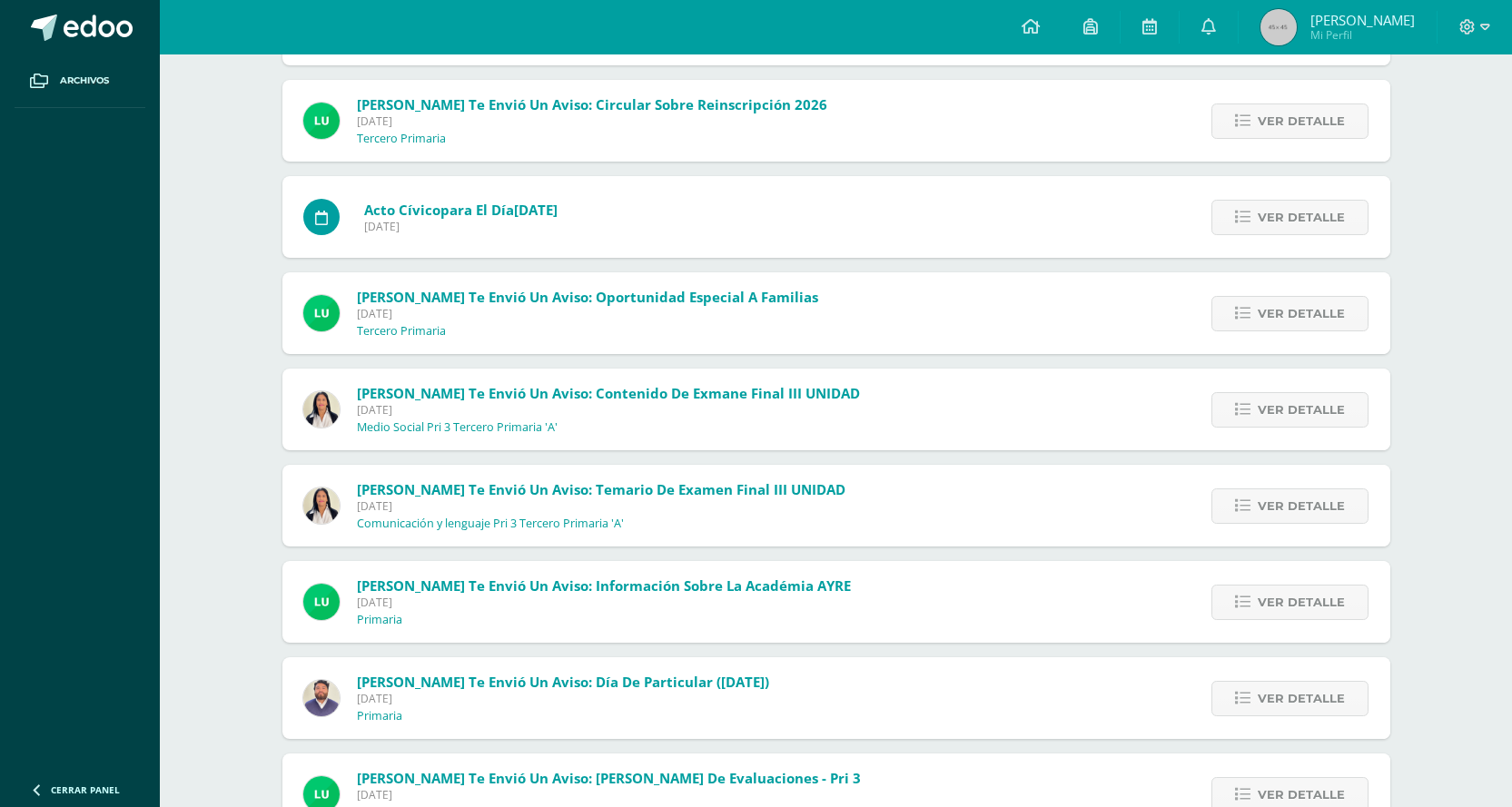
click at [530, 480] on div "Ruth Pelaez te envió un aviso: Temario de Examen final III UNIDAD Viernes 25 de…" at bounding box center [574, 506] width 585 height 82
click at [1290, 511] on span "Ver detalle" at bounding box center [1302, 506] width 87 height 34
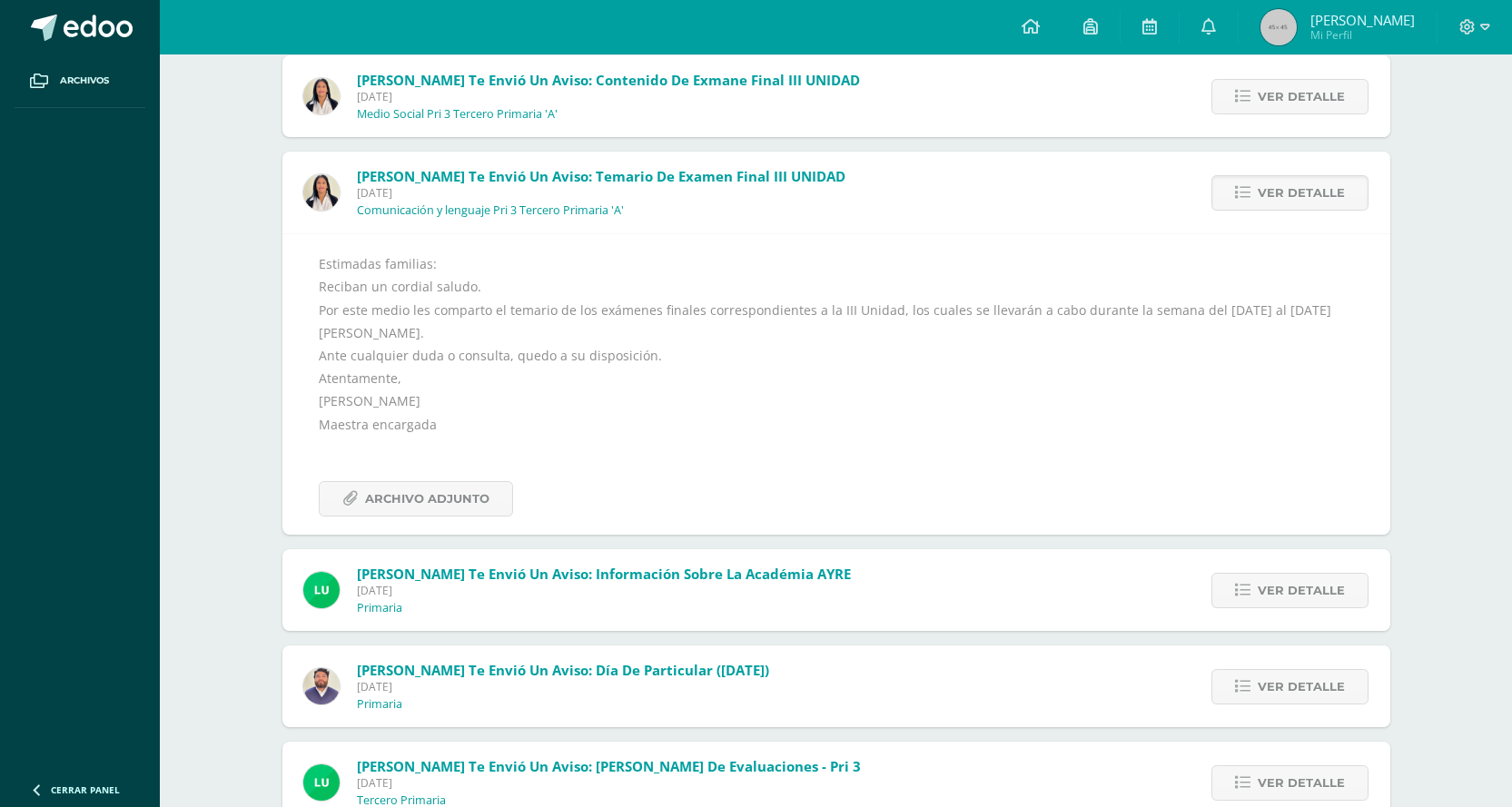
scroll to position [3259, 0]
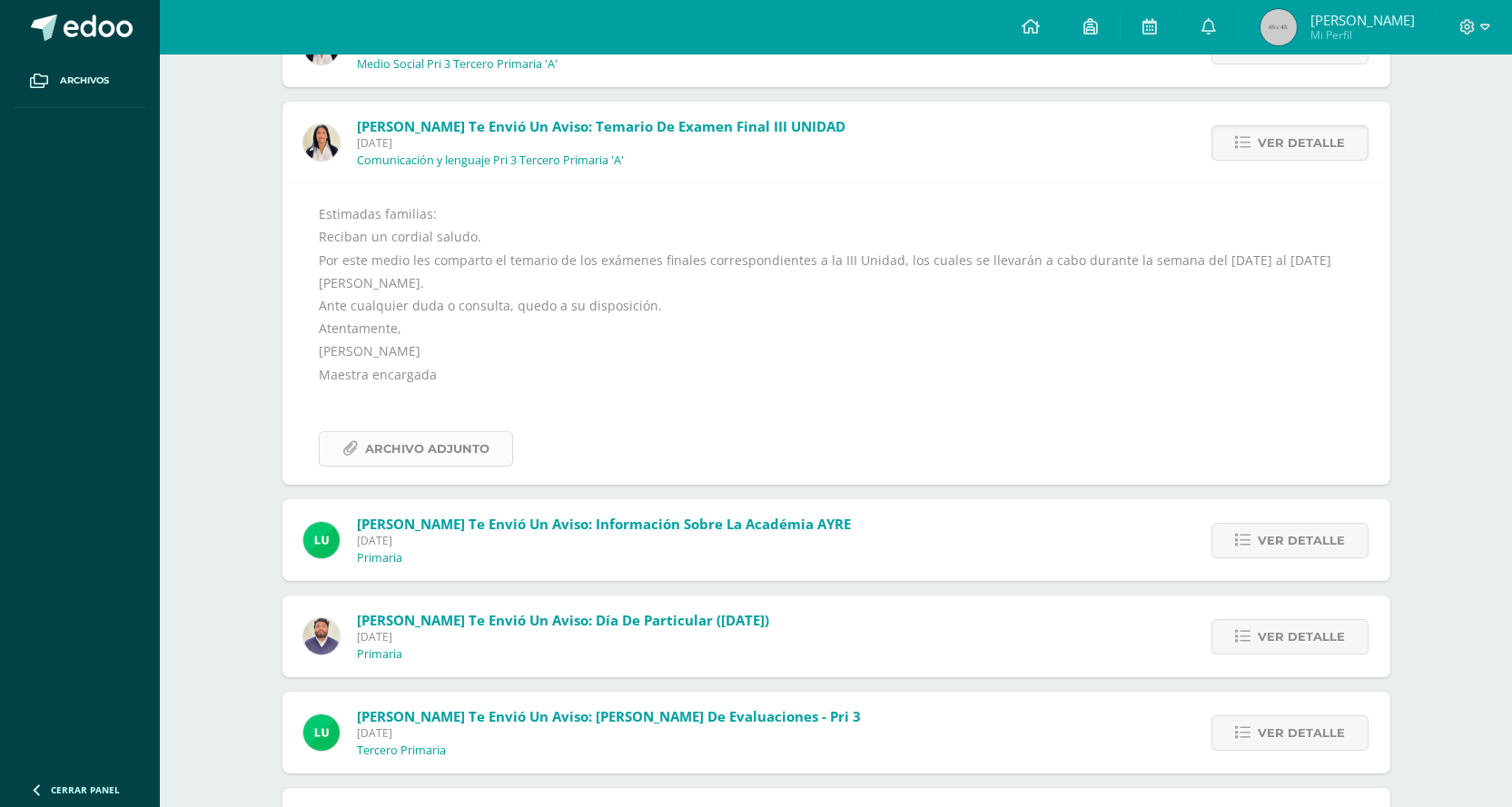
click at [460, 432] on span "Archivo Adjunto" at bounding box center [426, 449] width 124 height 34
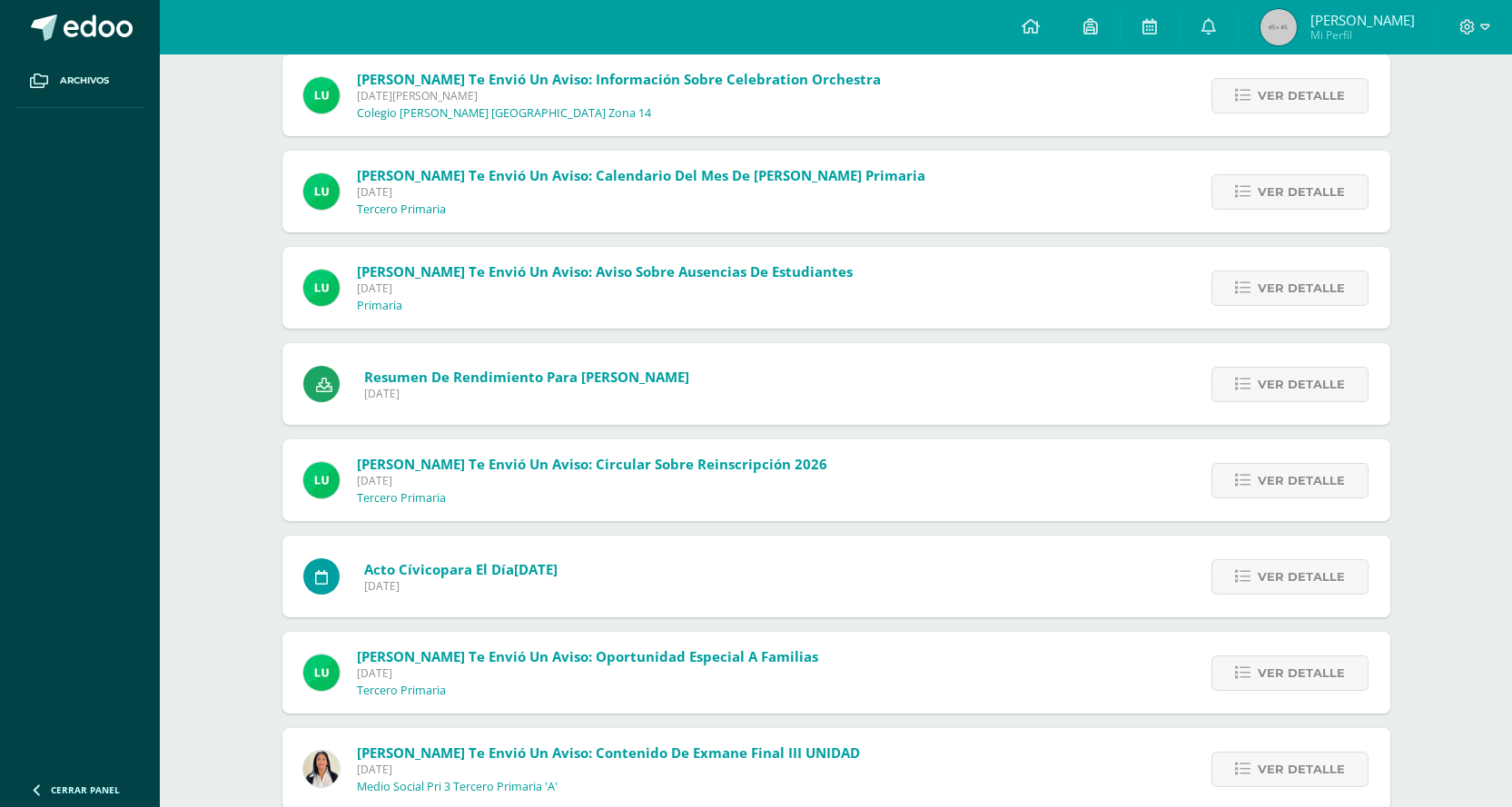
scroll to position [2634, 0]
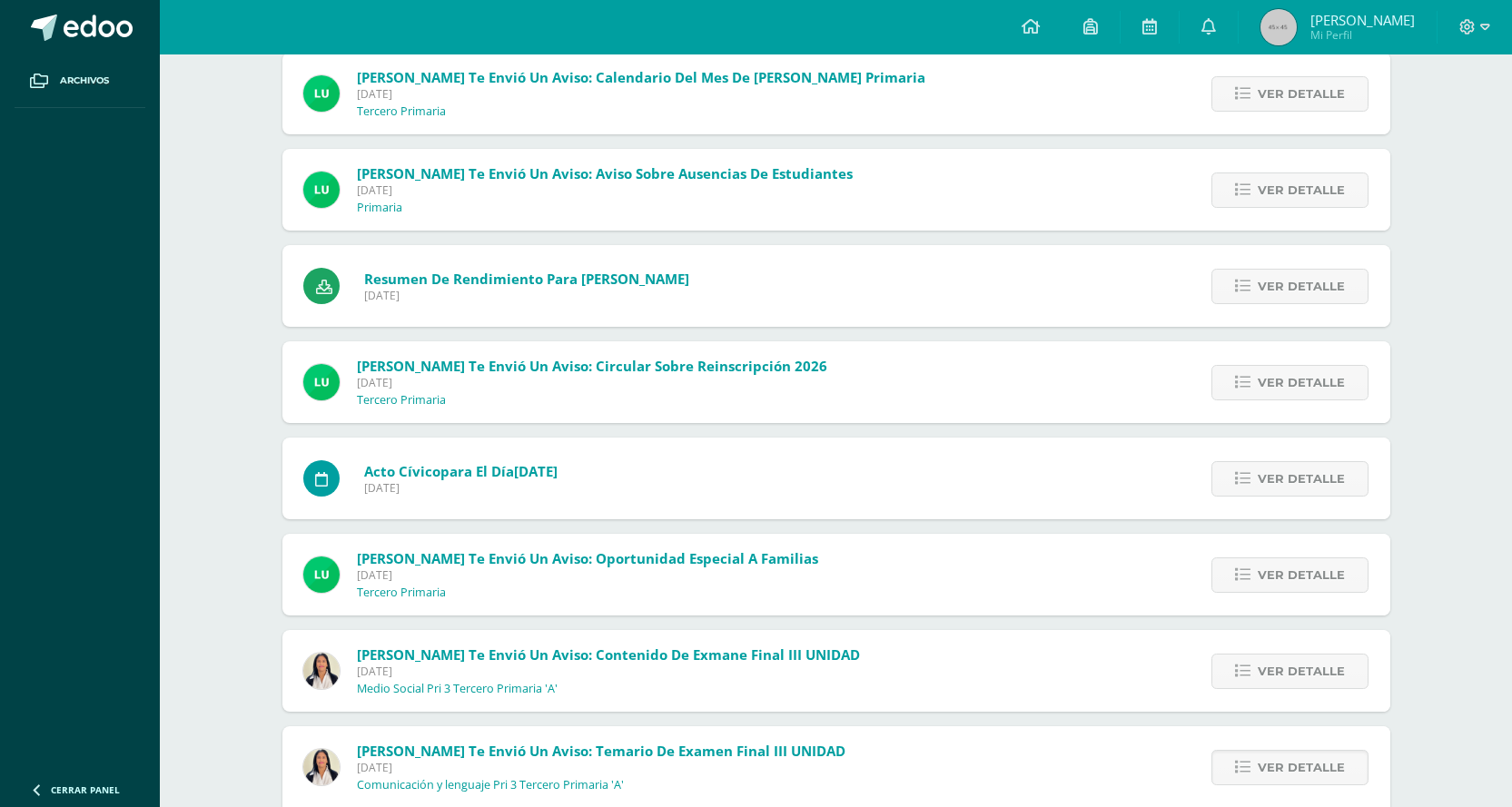
click at [792, 657] on span "Ruth Pelaez te envió un aviso: Contenido de exmane final III UNIDAD" at bounding box center [608, 655] width 503 height 18
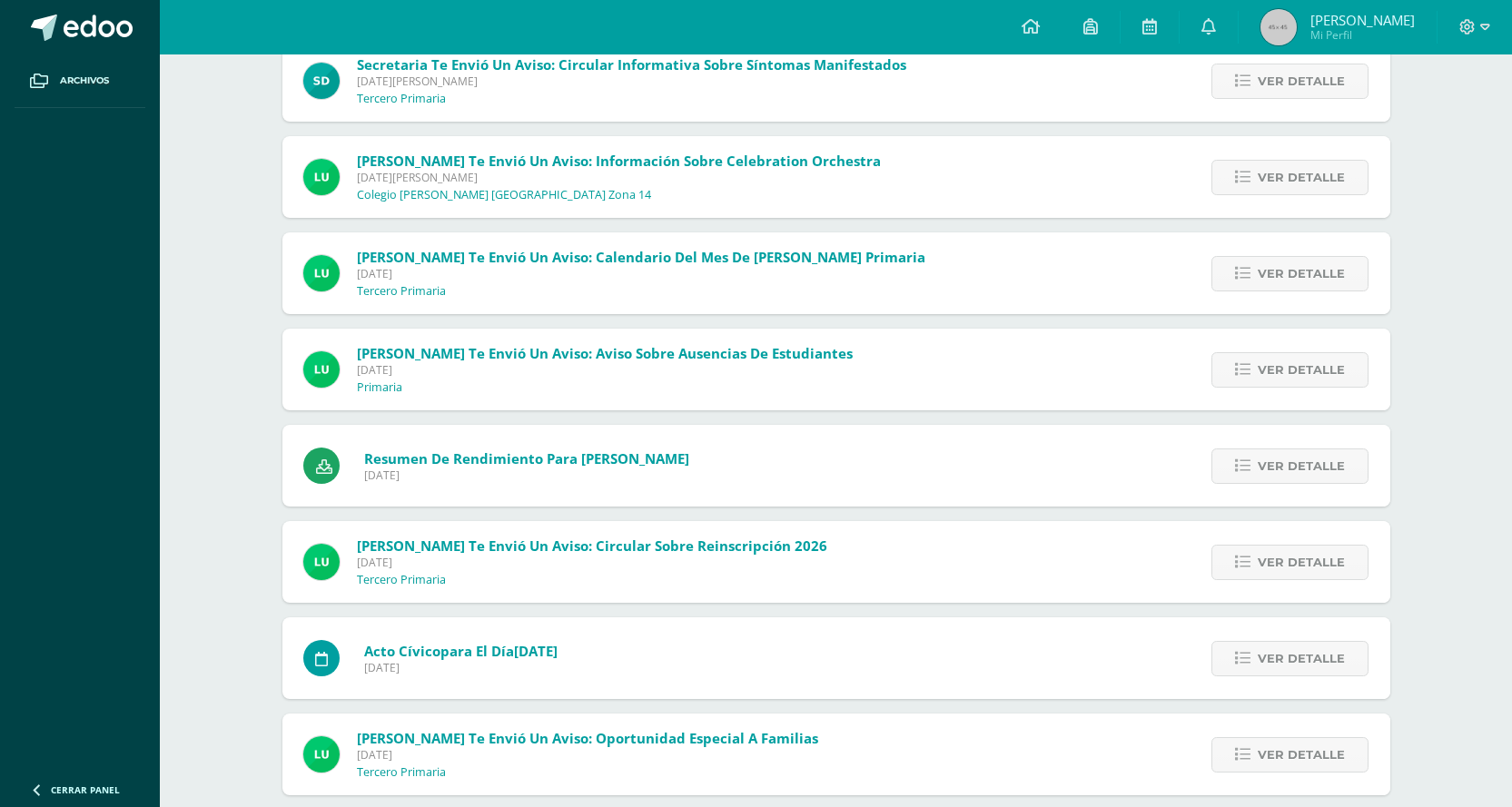
scroll to position [2452, 0]
click at [795, 460] on div "Resumen de Rendimiento para Herman Hidalgo Lunes 28 de Julio de 2025 Ver detall…" at bounding box center [836, 467] width 1108 height 82
click at [1274, 468] on span "Ver detalle" at bounding box center [1302, 468] width 87 height 34
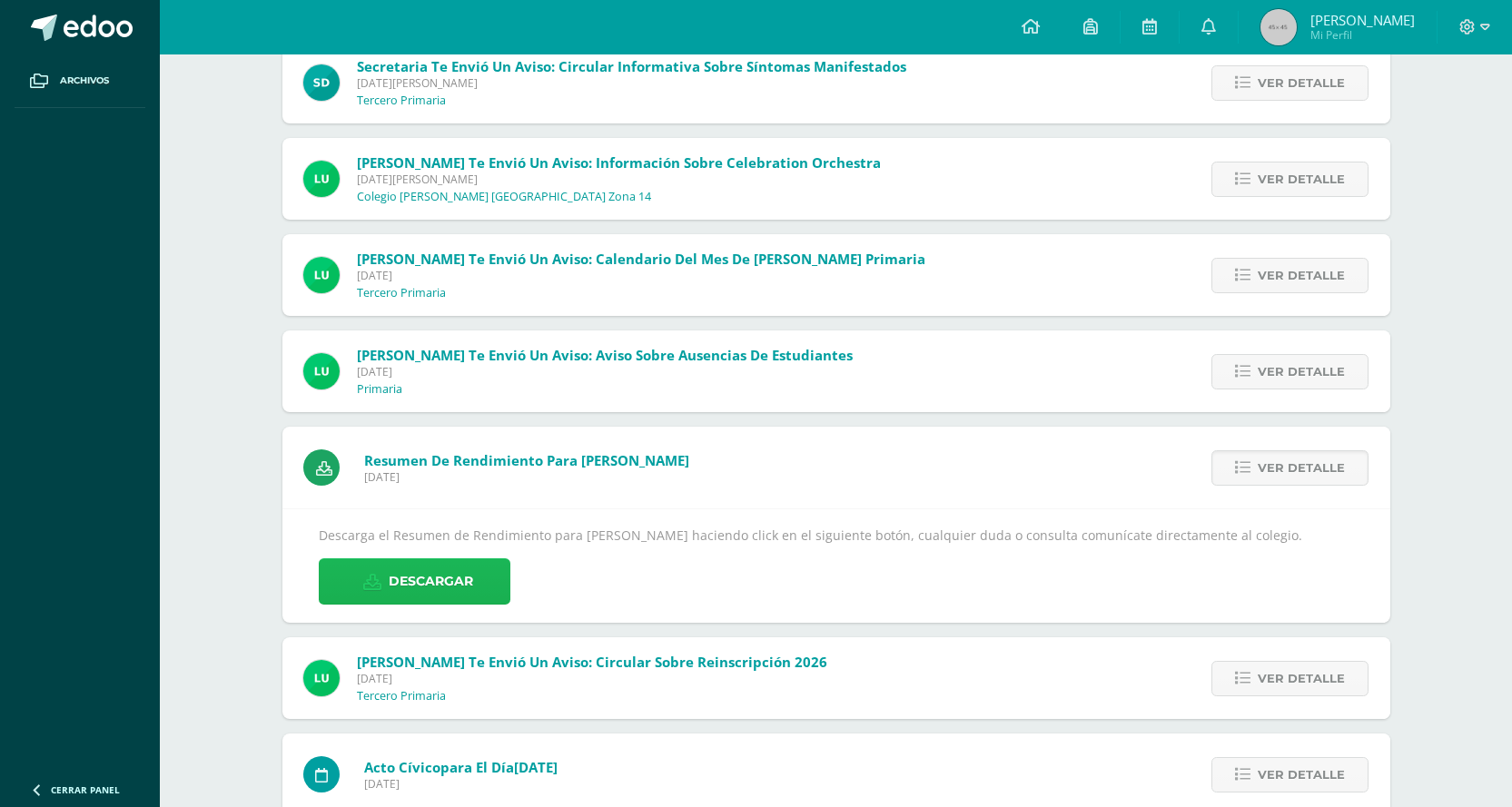
click at [396, 590] on span "Descargar" at bounding box center [431, 582] width 85 height 44
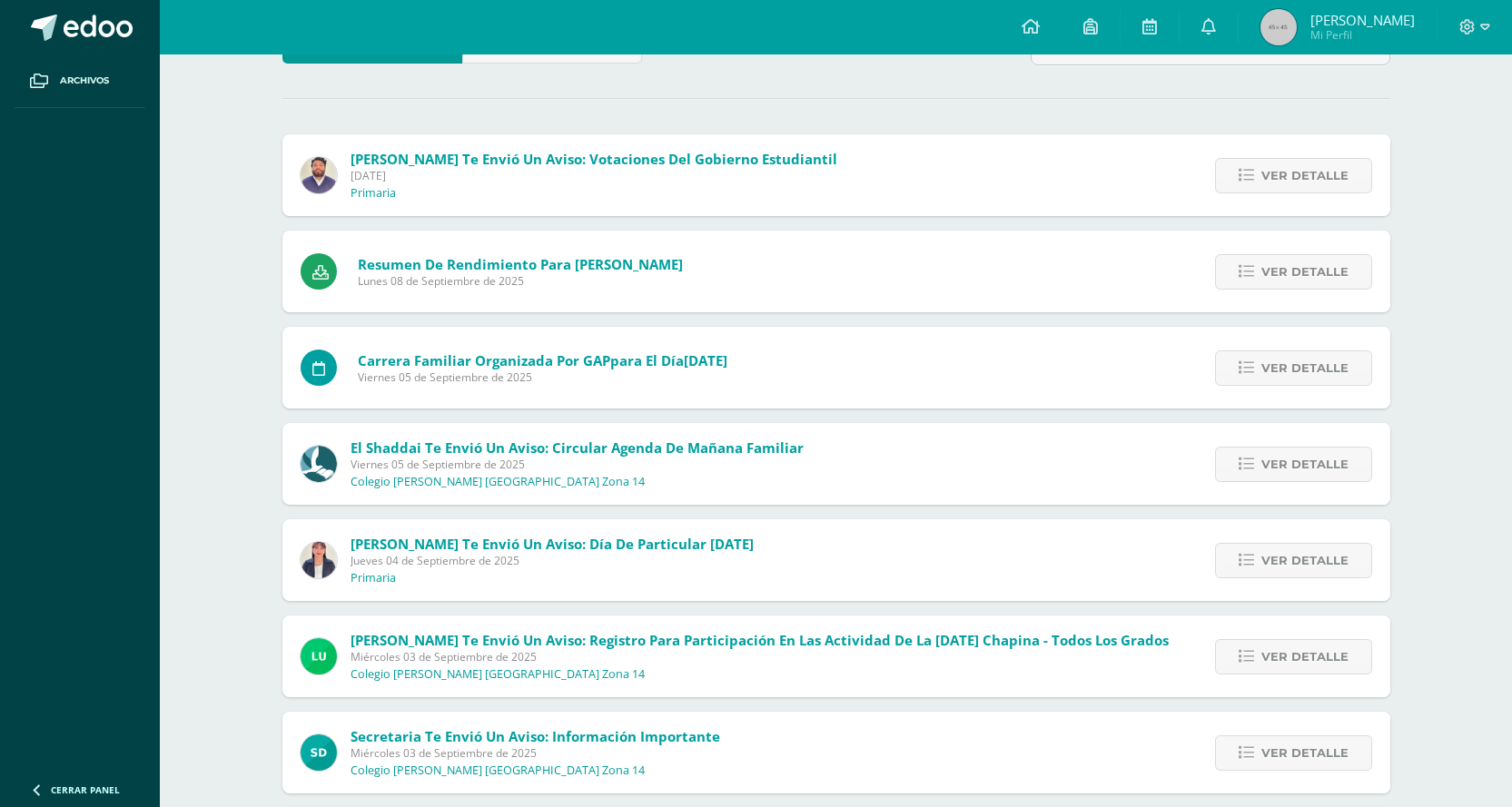
scroll to position [91, 0]
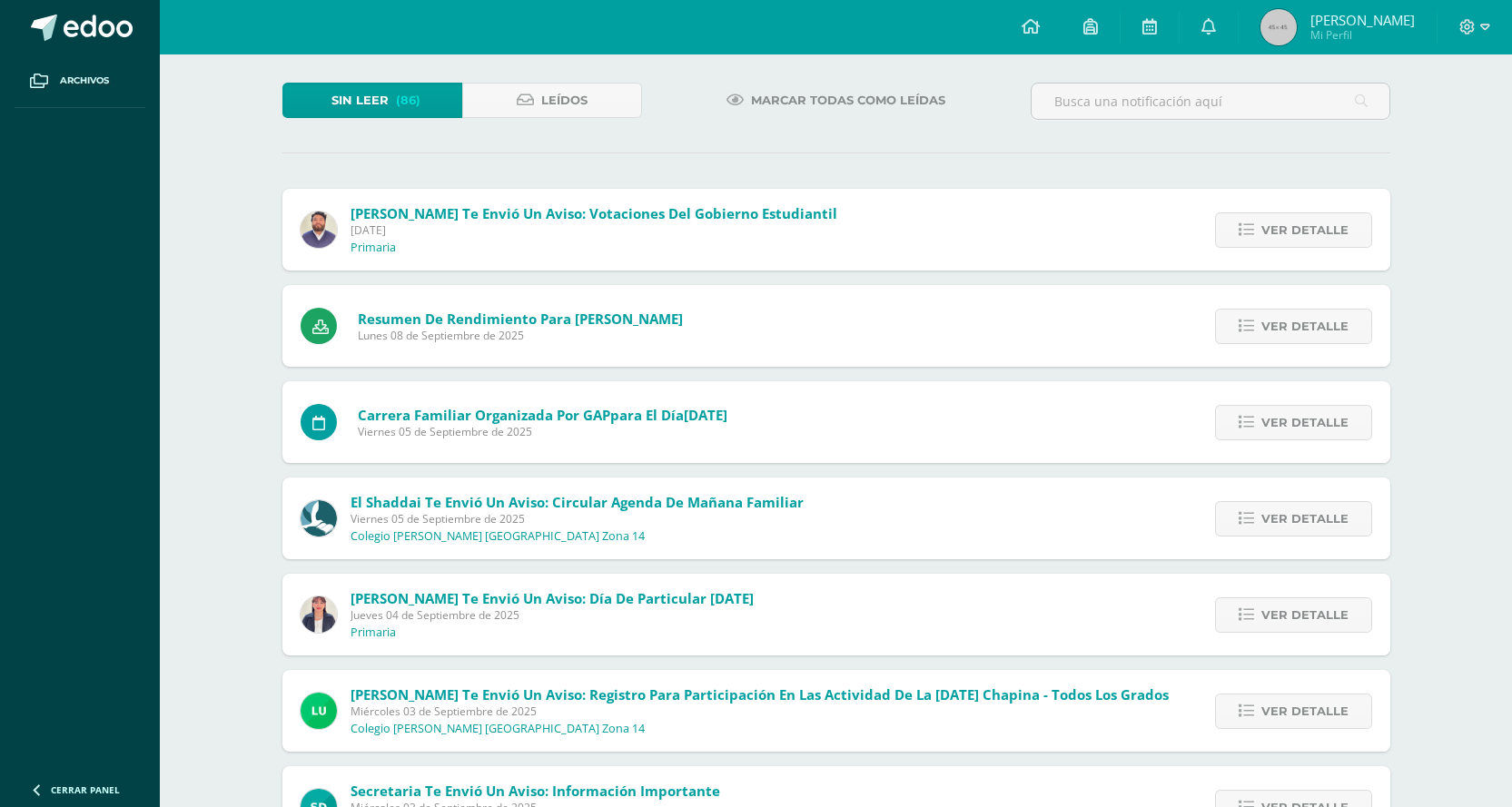
click at [884, 220] on div "Cristopher Paz te envió un aviso: Votaciones del gobierno estudiantil Jueves 11…" at bounding box center [836, 230] width 1108 height 82
click at [1328, 245] on span "Ver detalle" at bounding box center [1305, 230] width 87 height 34
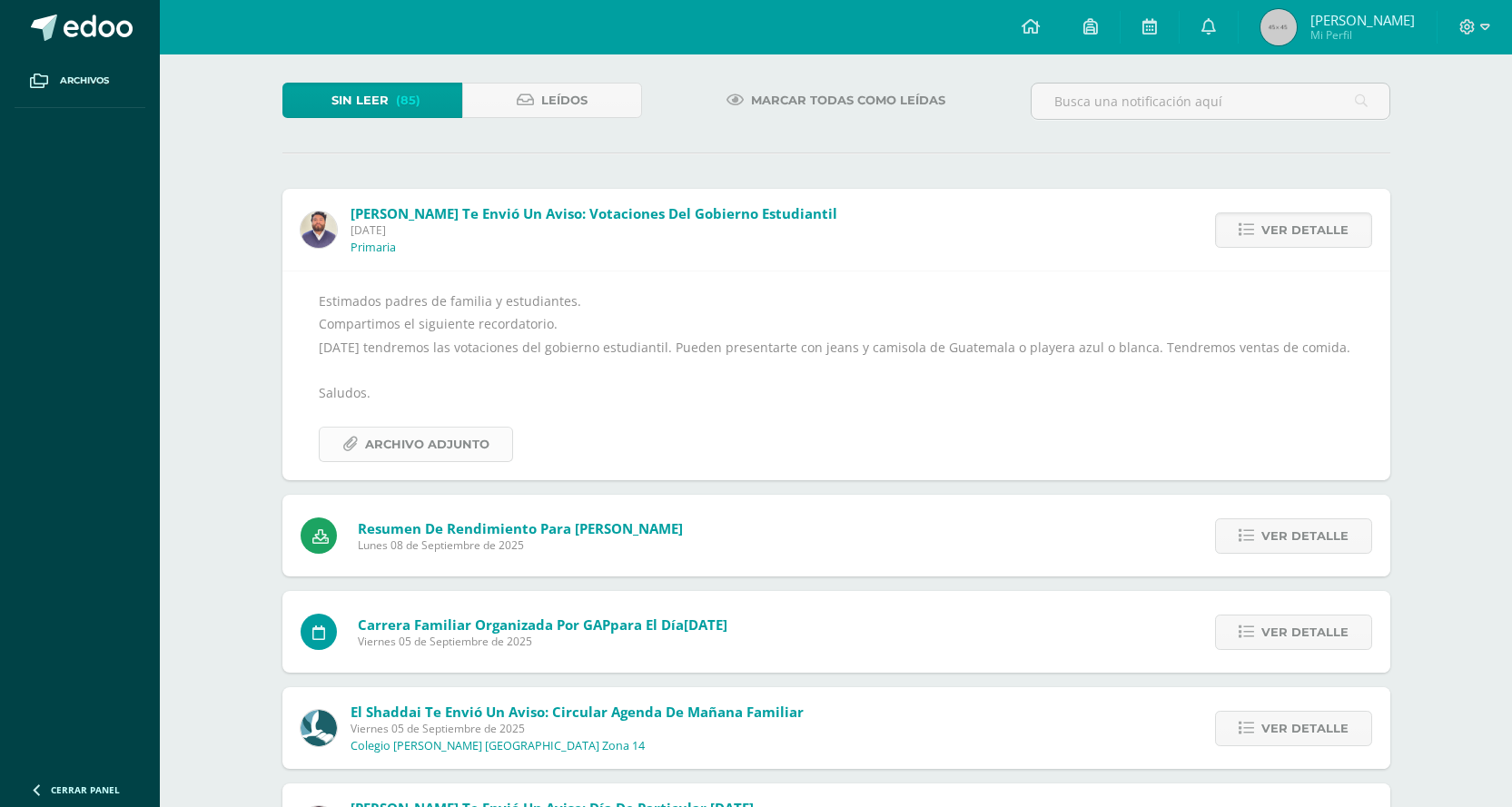
click at [404, 438] on span "Archivo Adjunto" at bounding box center [426, 444] width 124 height 34
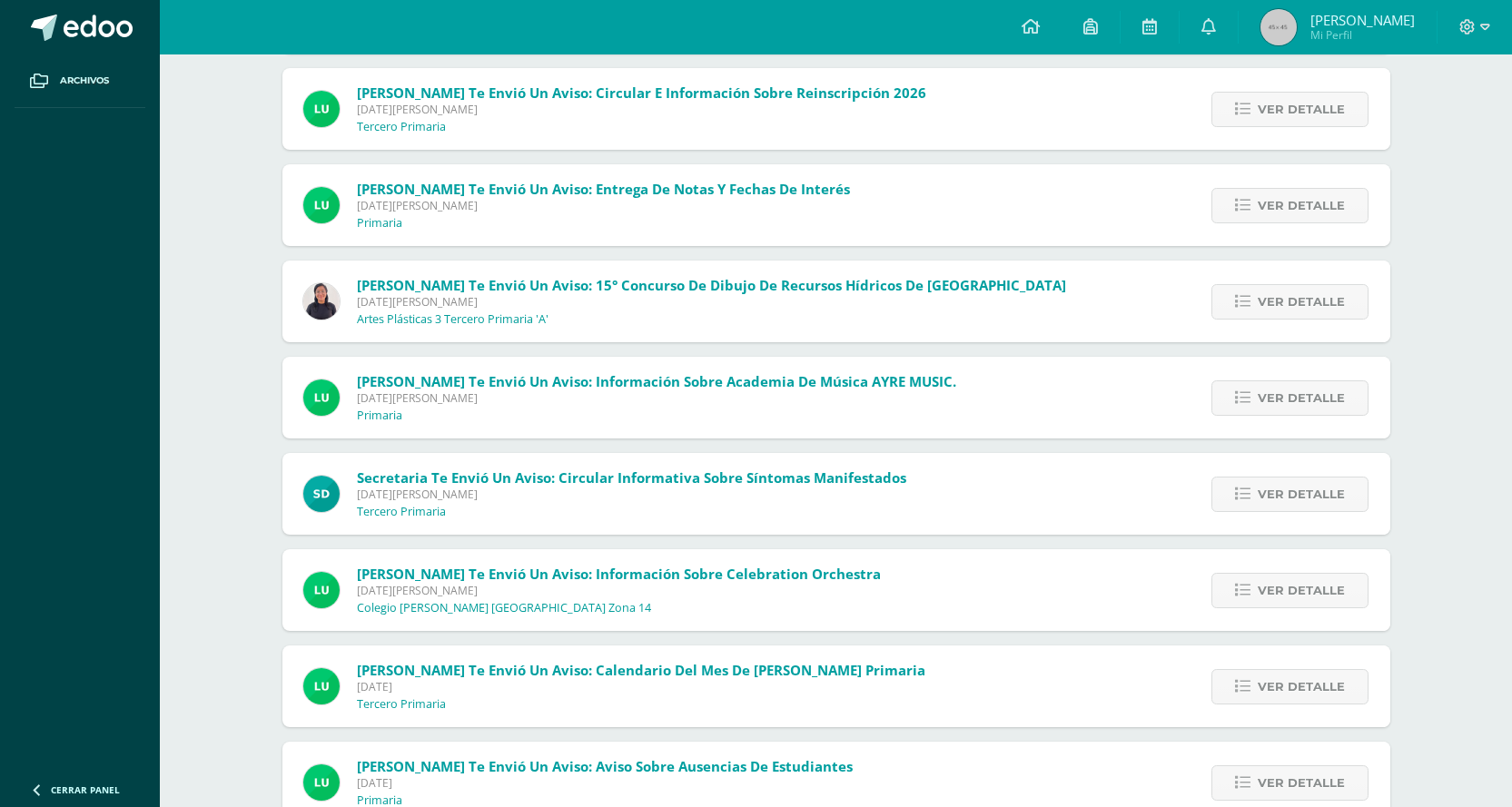
scroll to position [2270, 0]
